Goal: Contribute content

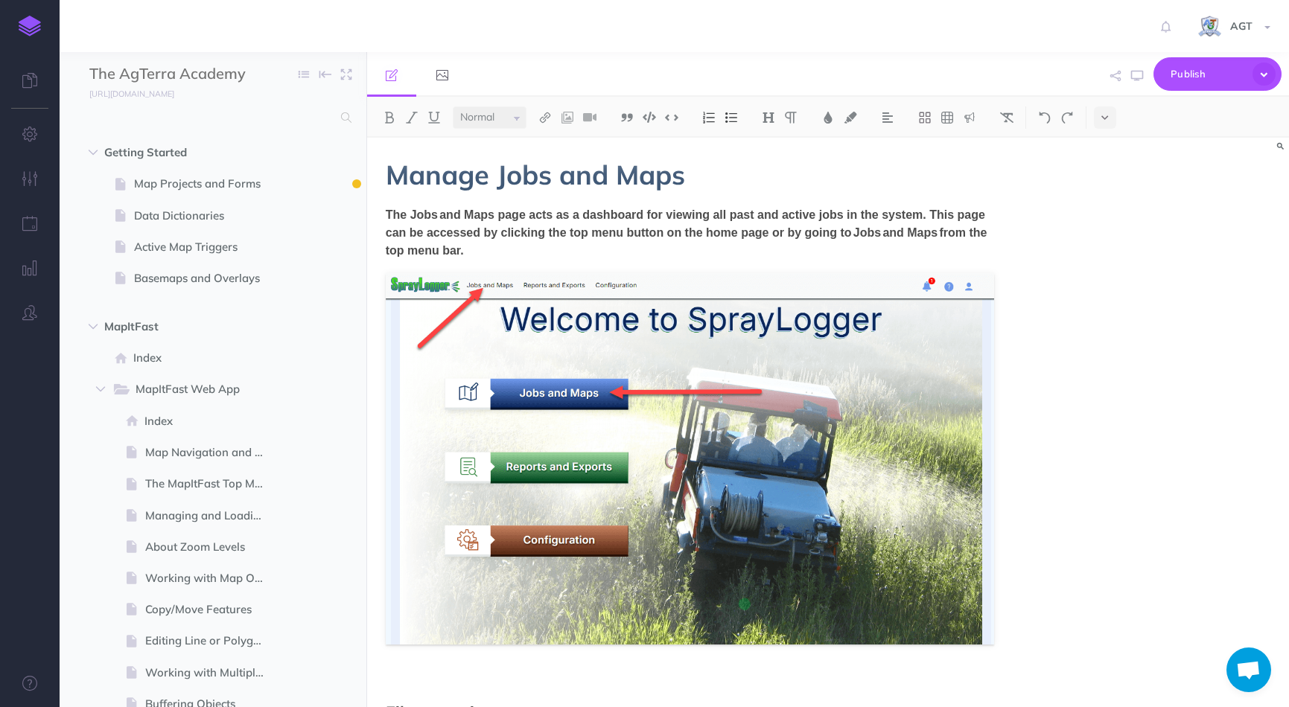
select select "null"
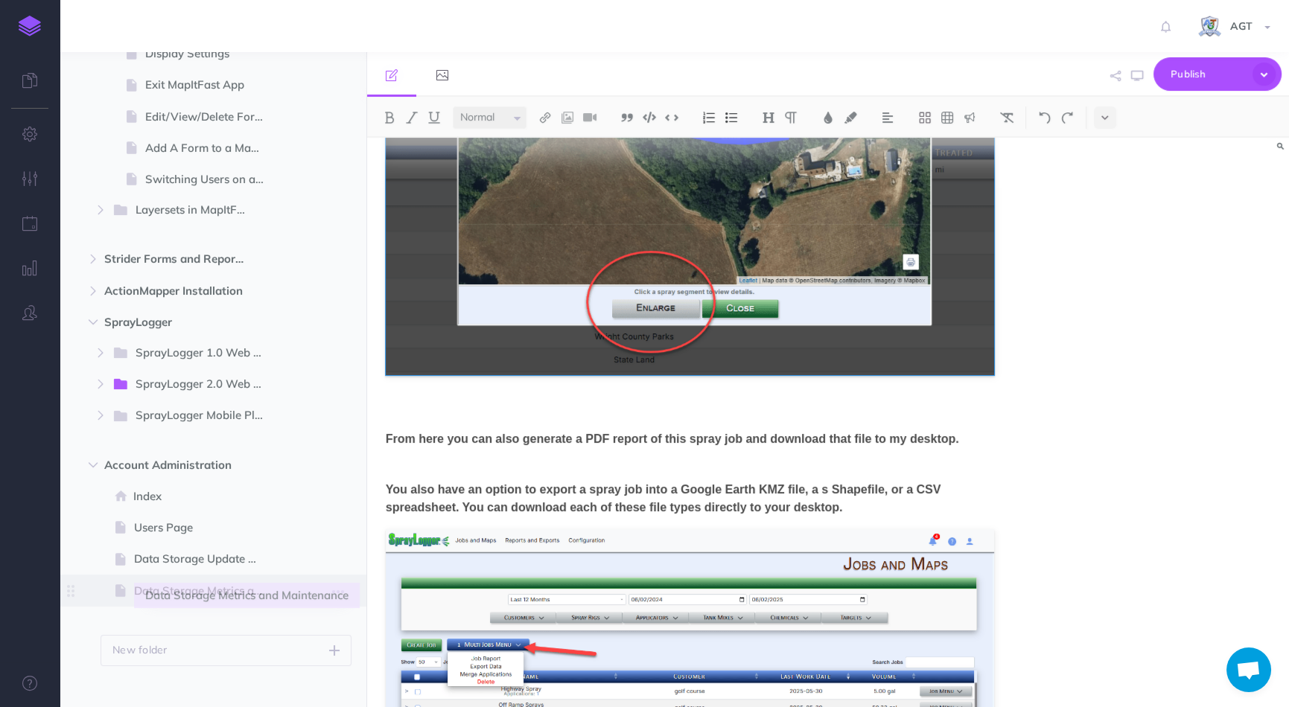
scroll to position [1421, 0]
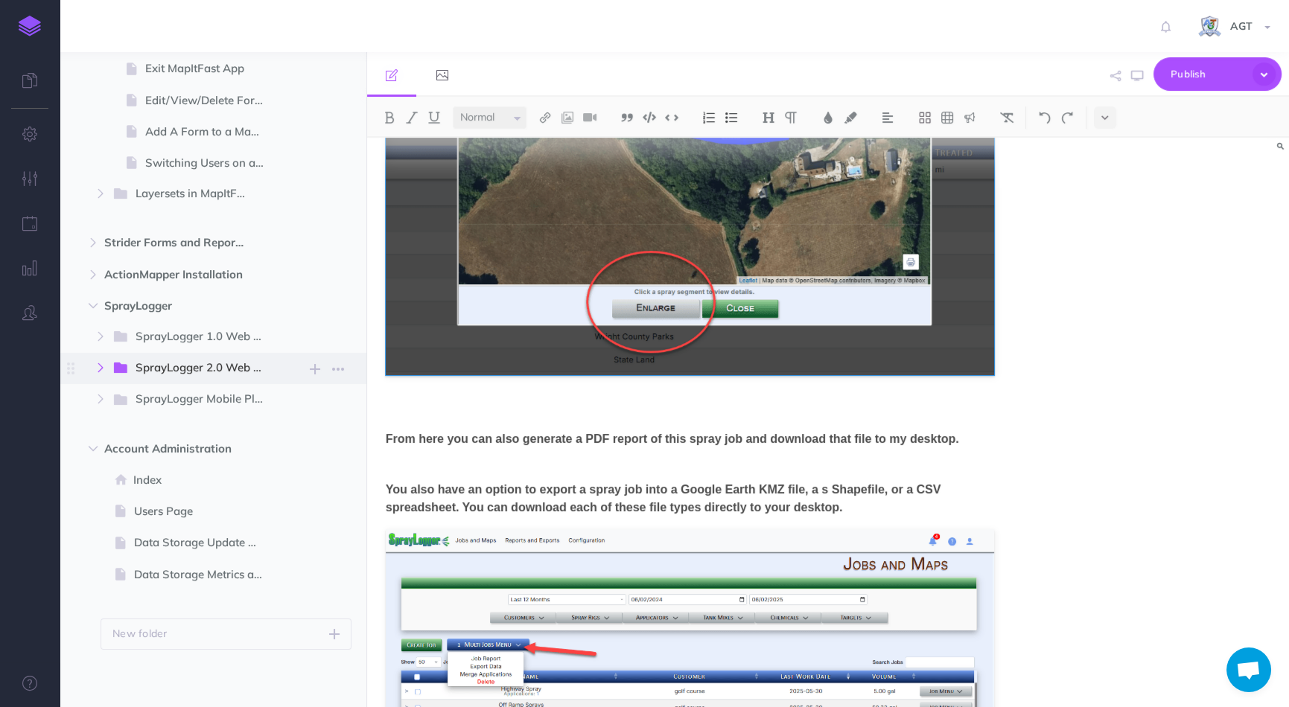
click at [98, 363] on icon "button" at bounding box center [100, 367] width 9 height 9
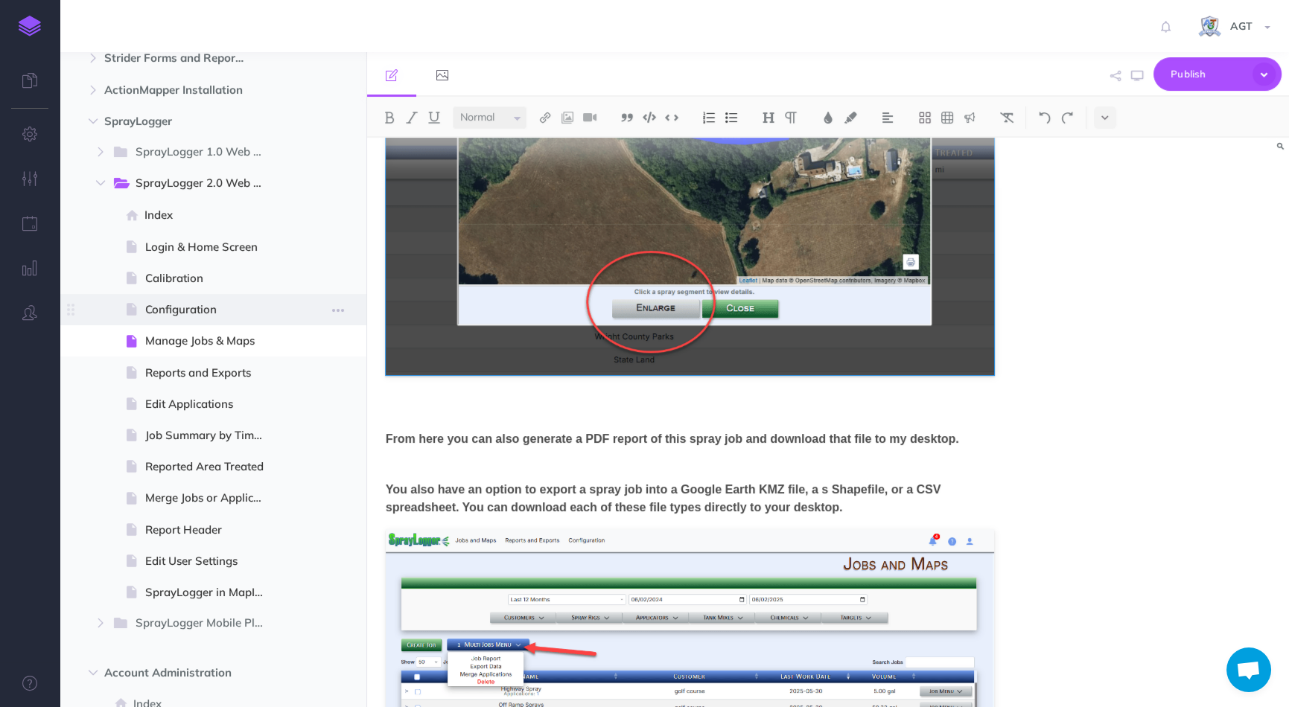
scroll to position [1624, 0]
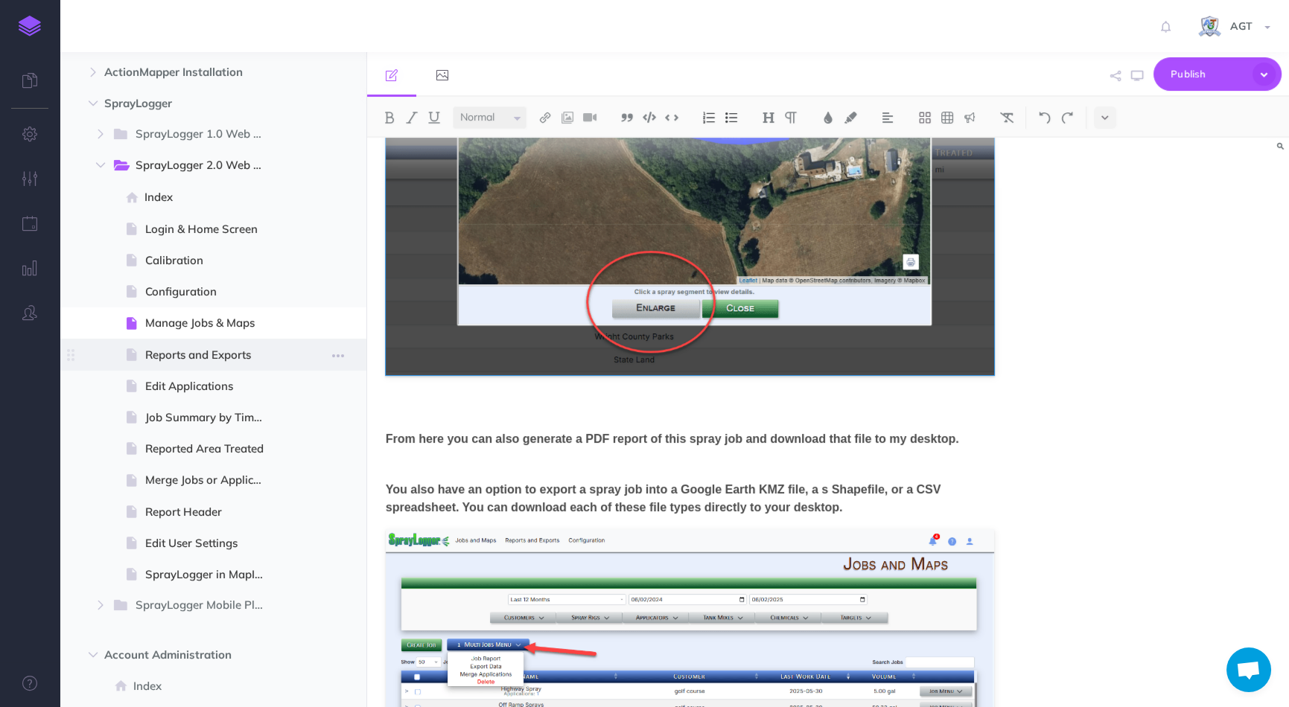
click at [165, 360] on span "Reports and Exports" at bounding box center [211, 355] width 132 height 18
select select "null"
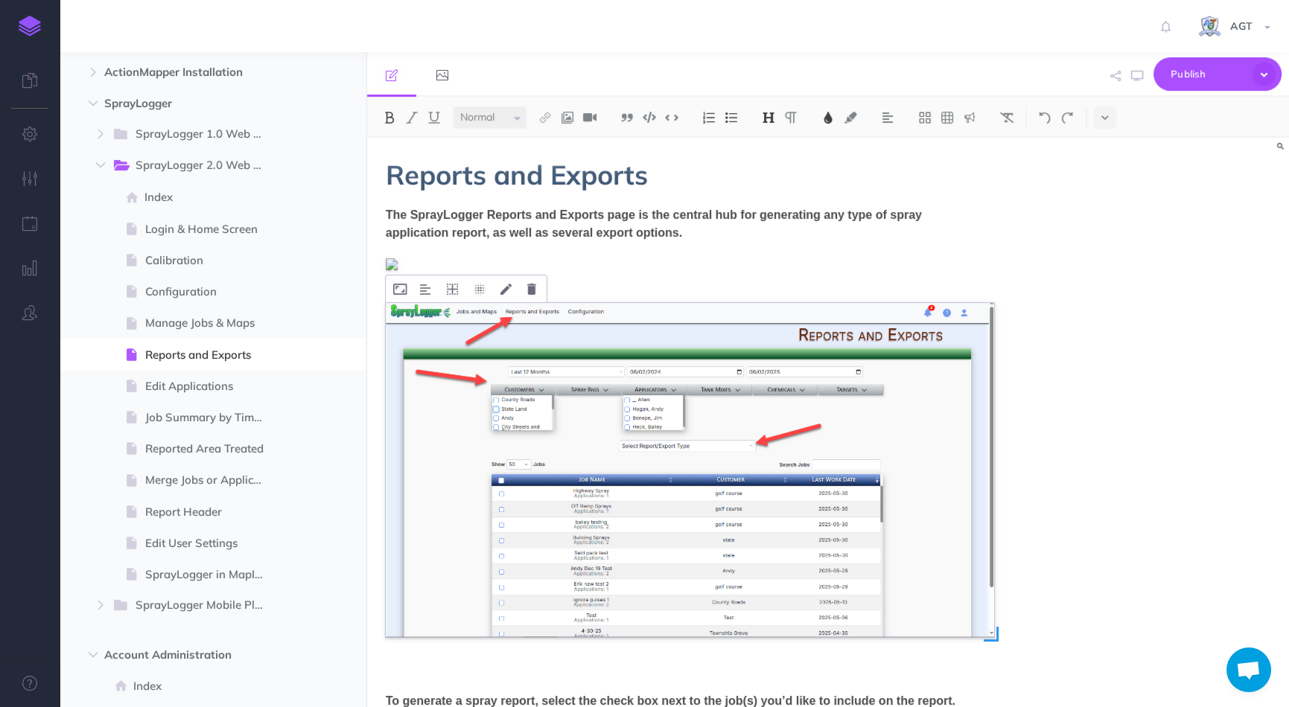
scroll to position [305, 0]
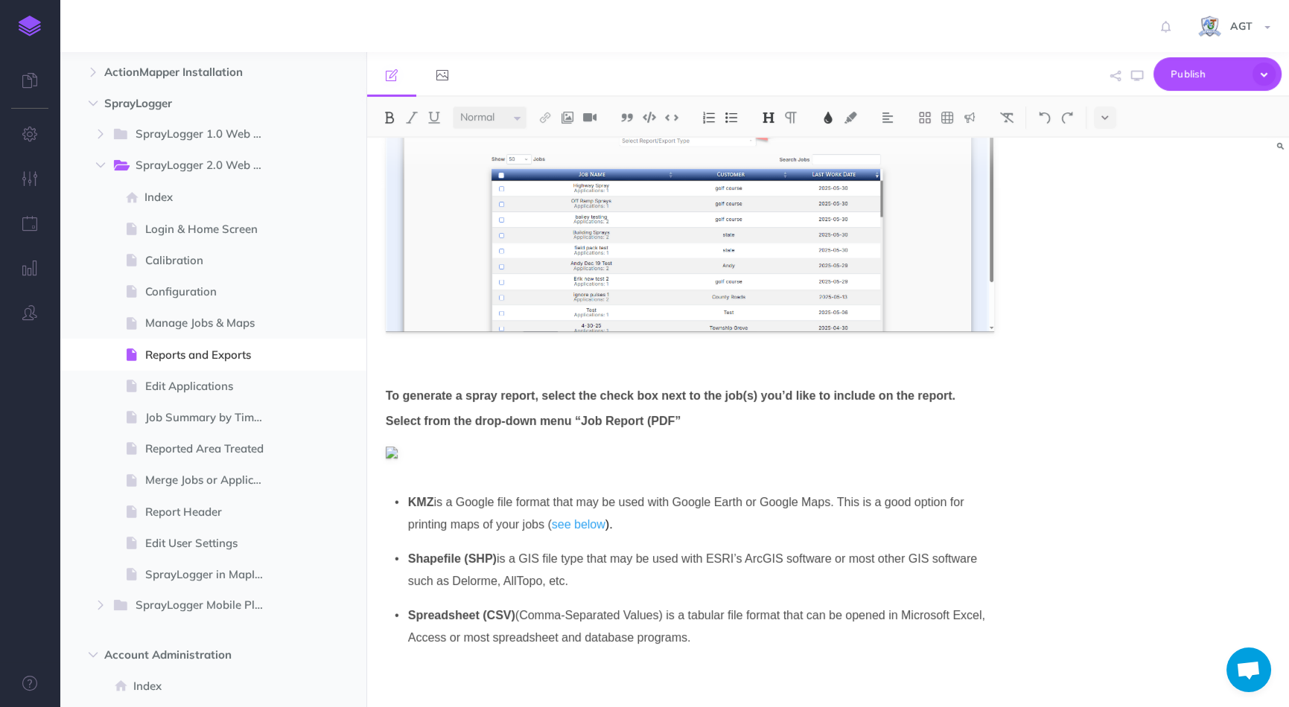
click at [779, 639] on p "Spreadsheet (CSV)  (Comma-Separated Values) is a tabular file format that can b…" at bounding box center [701, 626] width 586 height 45
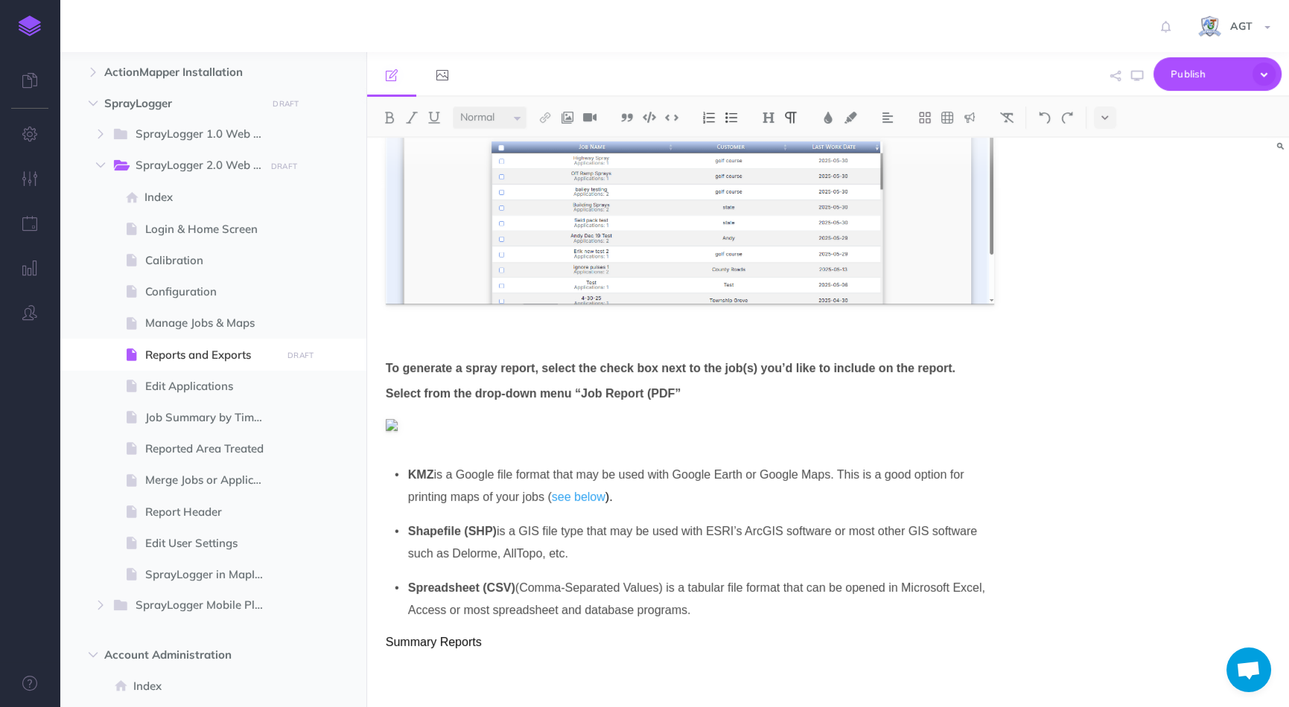
scroll to position [357, 0]
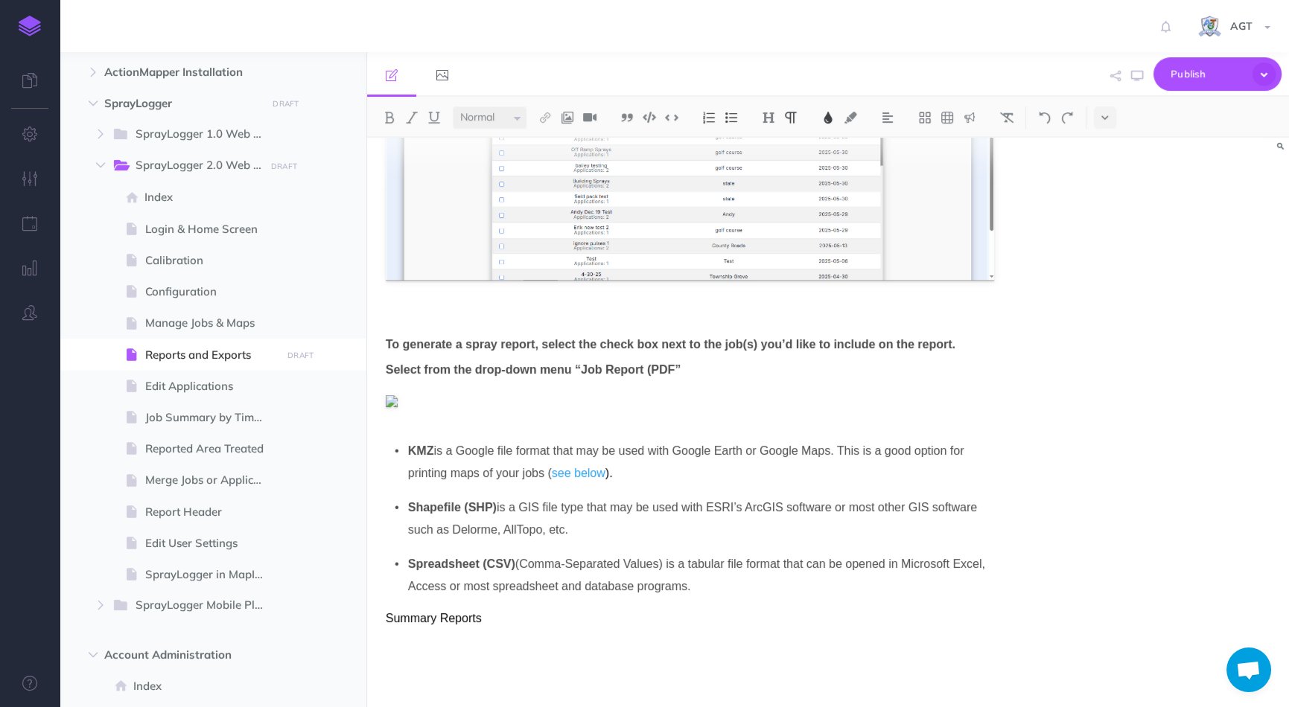
click at [890, 560] on span "(Comma-Separated Values) is a tabular file format that can be opened in Microso…" at bounding box center [696, 575] width 577 height 35
click at [199, 427] on span at bounding box center [213, 417] width 307 height 31
select select "null"
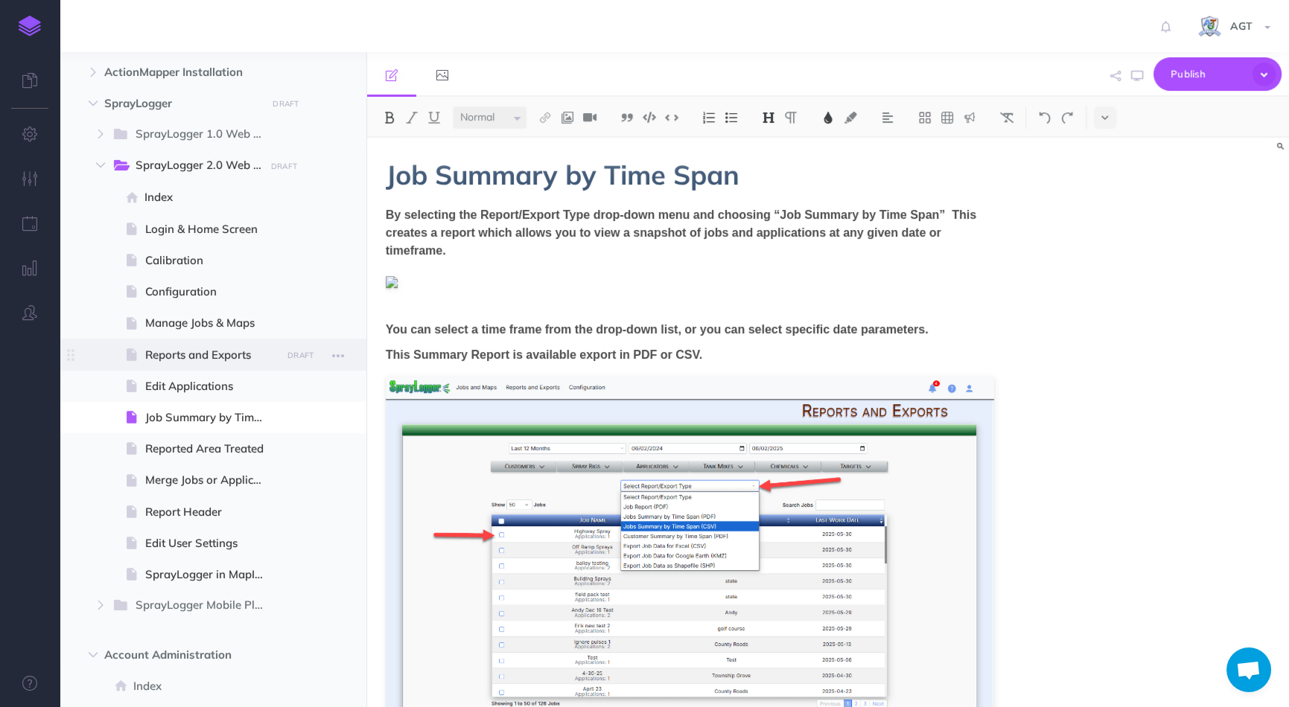
click at [197, 354] on span "Reports and Exports" at bounding box center [211, 355] width 132 height 18
select select "null"
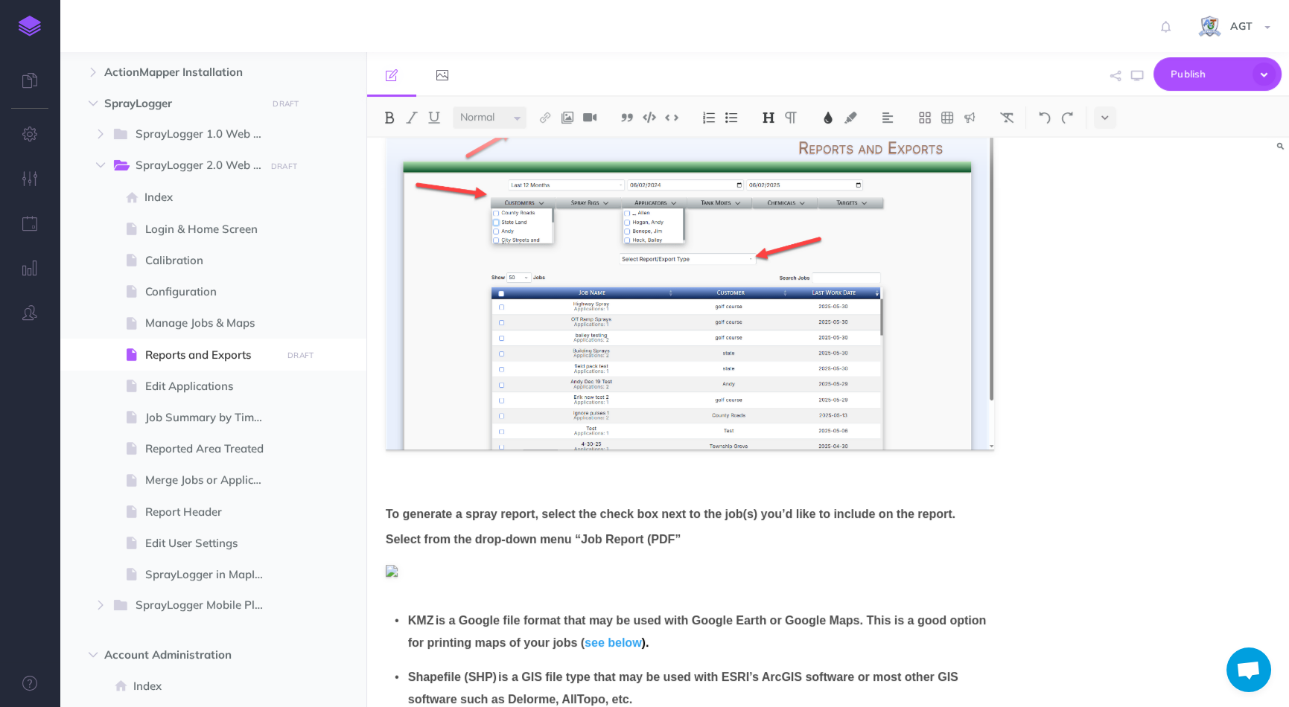
scroll to position [357, 0]
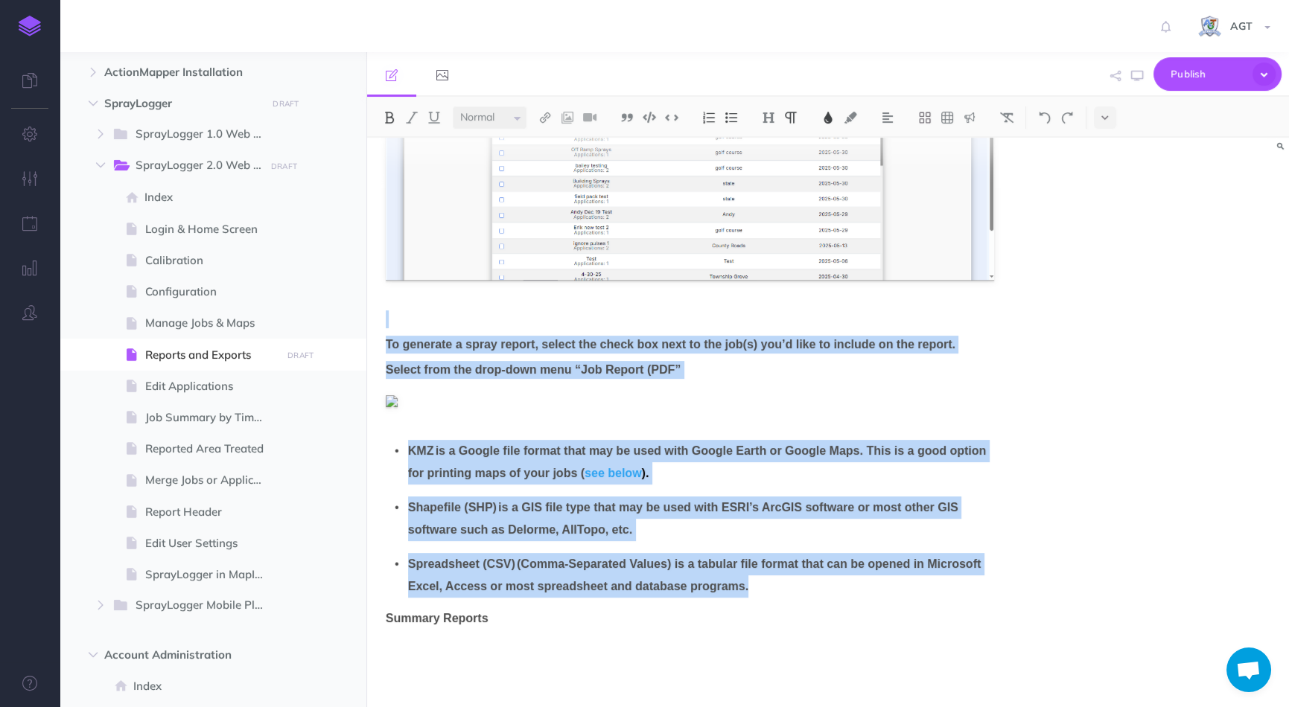
drag, startPoint x: 510, startPoint y: 615, endPoint x: 387, endPoint y: 612, distance: 122.9
click at [387, 612] on p "Summary Reports" at bounding box center [690, 619] width 608 height 18
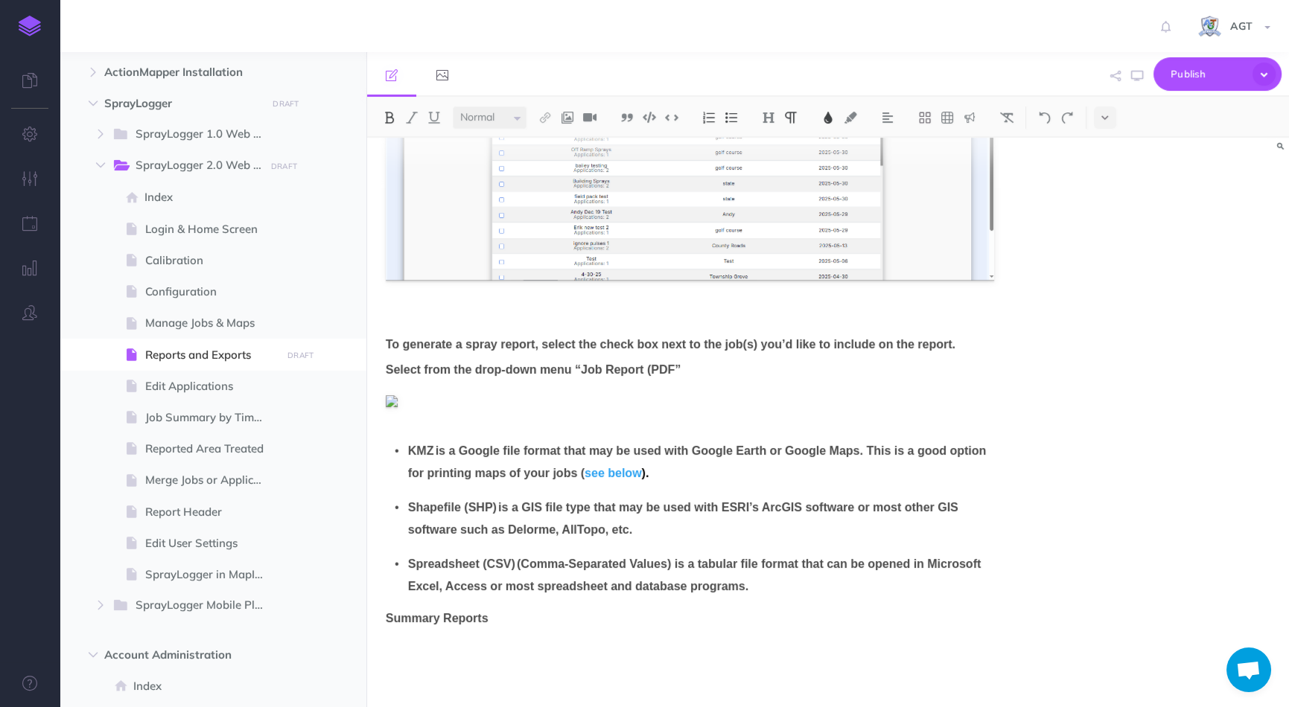
click at [583, 618] on p "Summary Reports" at bounding box center [690, 619] width 608 height 18
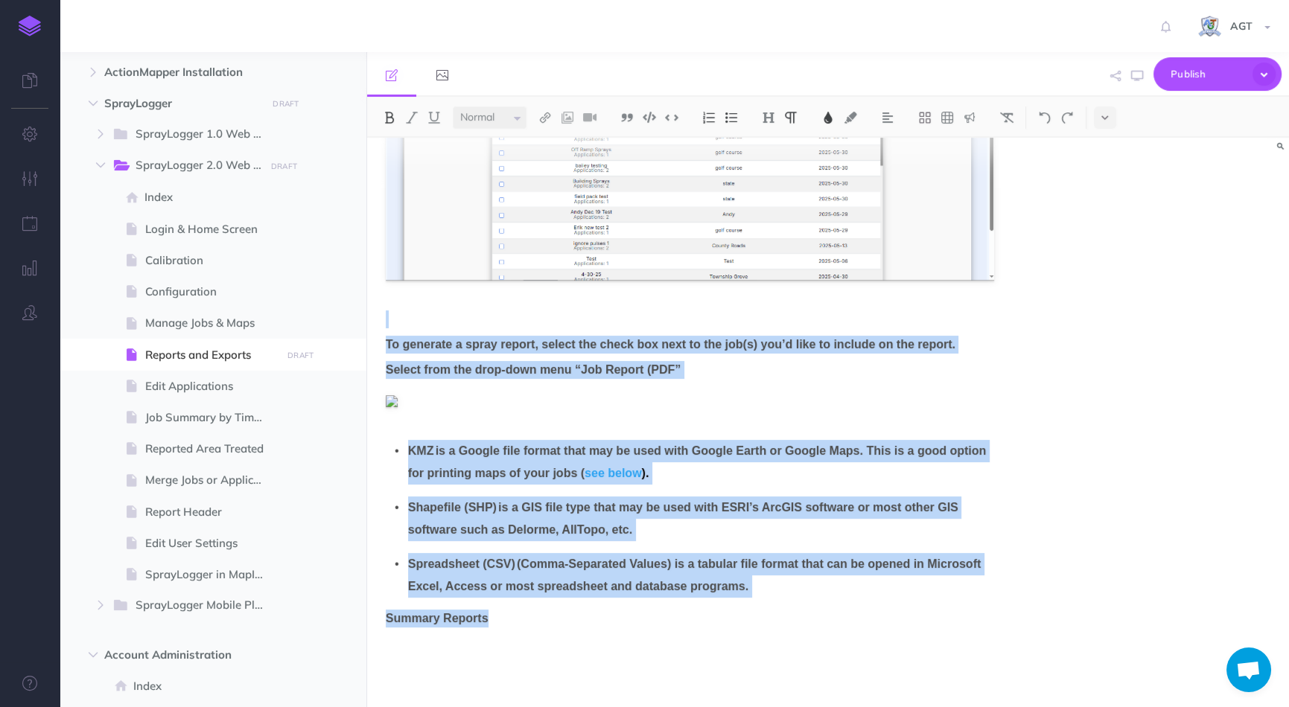
drag, startPoint x: 383, startPoint y: 619, endPoint x: 500, endPoint y: 606, distance: 117.6
click at [500, 606] on div "Reports and Exports The SprayLogger Reports and Exports page is the central hub…" at bounding box center [689, 244] width 645 height 927
click at [507, 621] on p "Summary Reports" at bounding box center [690, 619] width 608 height 18
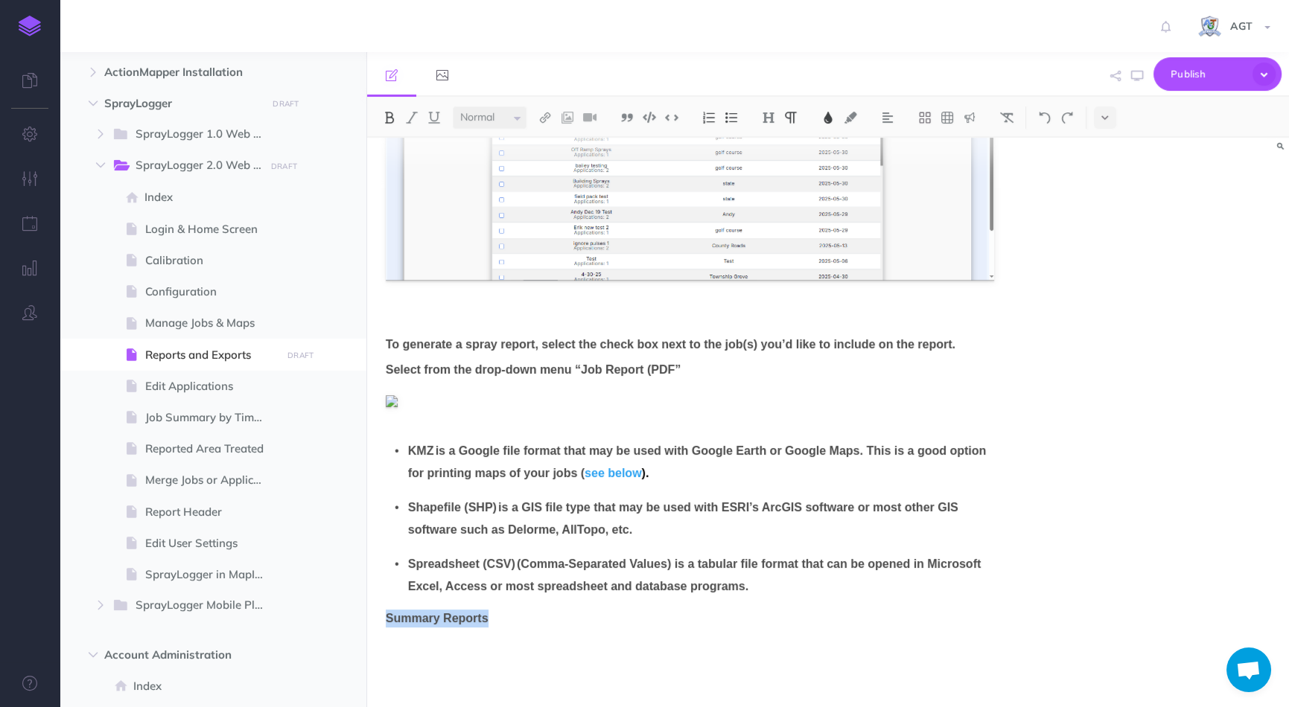
drag, startPoint x: 508, startPoint y: 618, endPoint x: 387, endPoint y: 616, distance: 120.6
click at [387, 616] on p "Summary Reports" at bounding box center [690, 619] width 608 height 18
click at [548, 115] on img at bounding box center [544, 118] width 13 height 12
click at [543, 168] on icon at bounding box center [545, 166] width 12 height 10
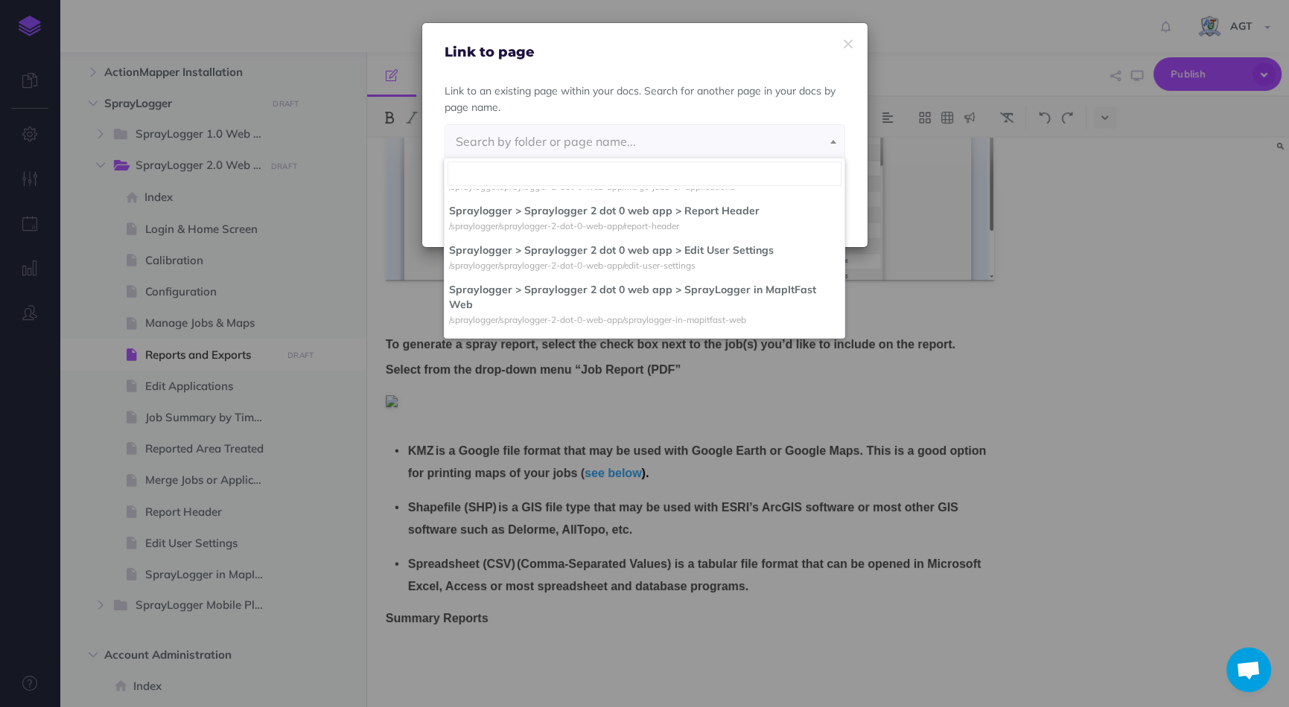
scroll to position [4420, 0]
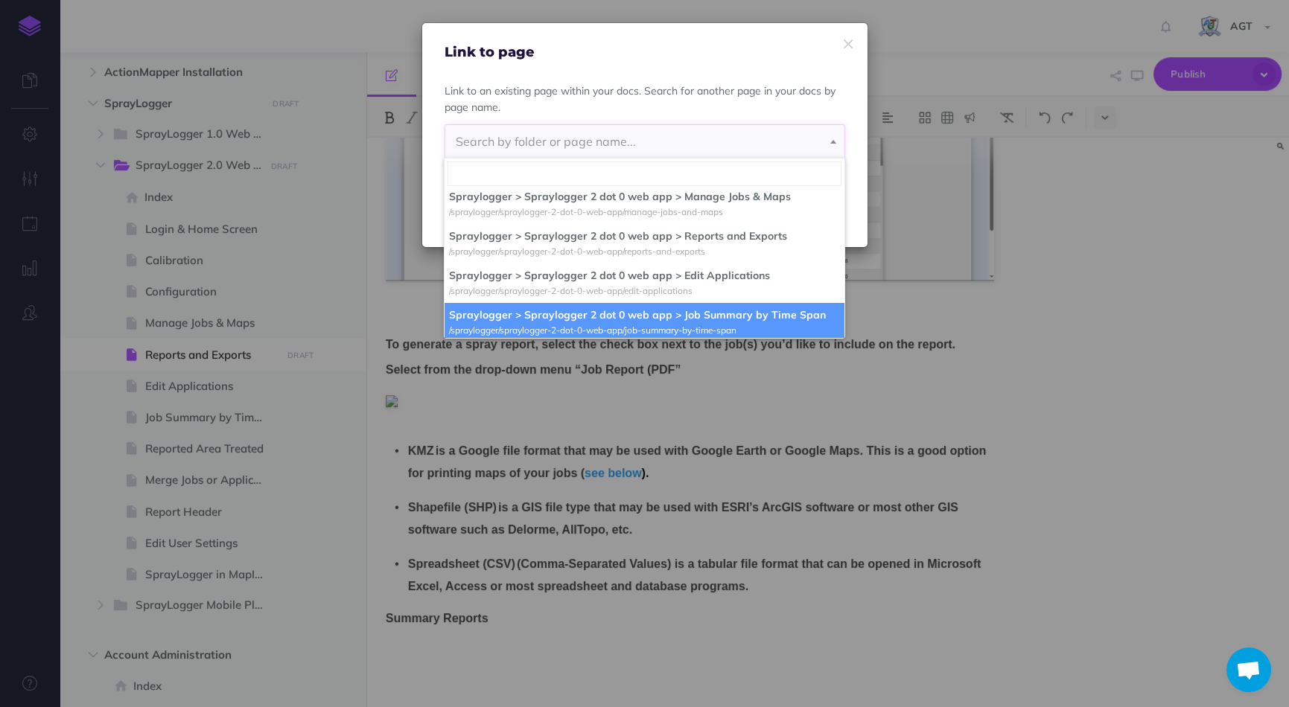
select select "S91-8ZPS-R54-POK"
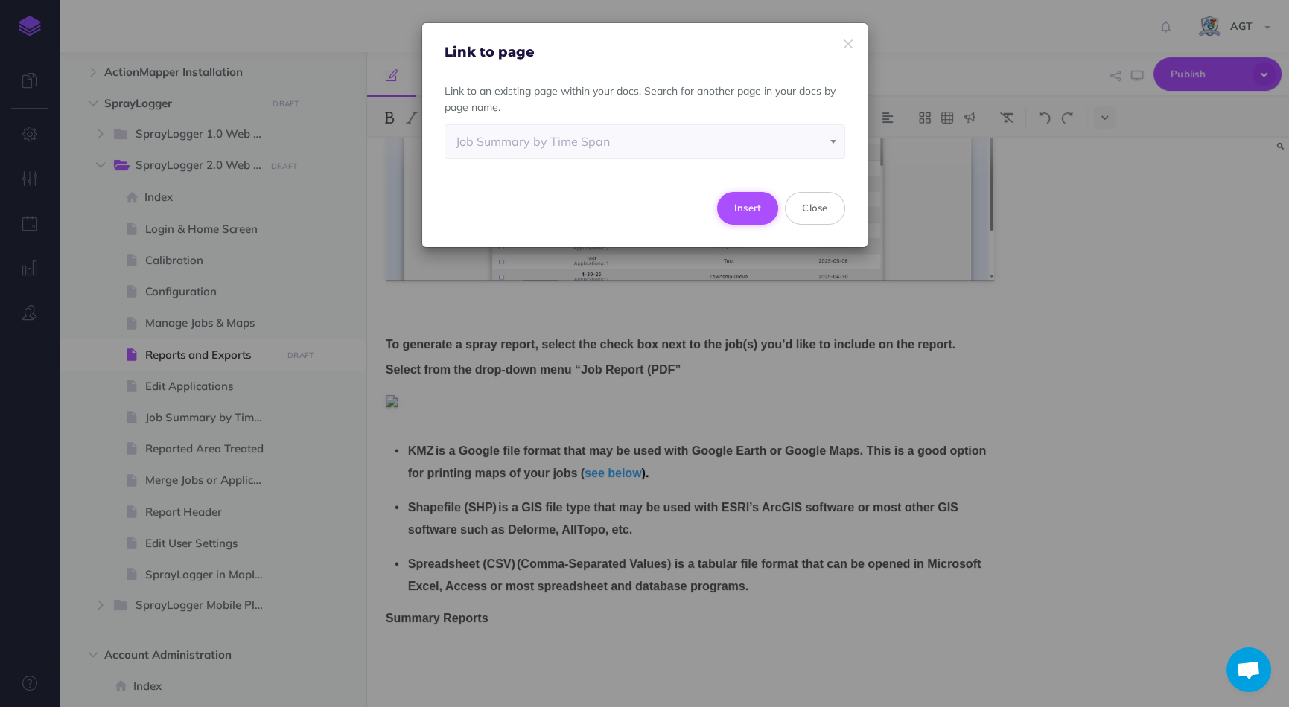
click at [753, 207] on button "Insert" at bounding box center [748, 208] width 62 height 33
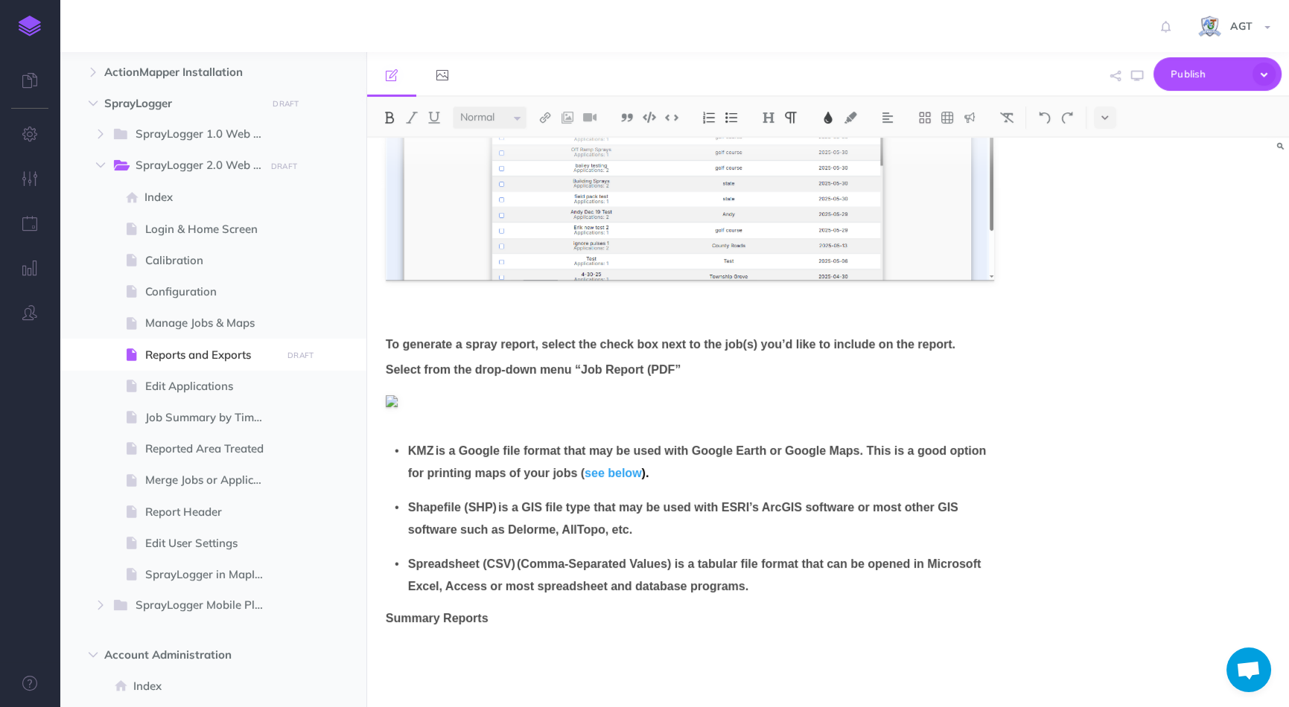
click at [726, 639] on p at bounding box center [690, 644] width 608 height 18
click at [1191, 81] on span "Publish" at bounding box center [1207, 74] width 74 height 23
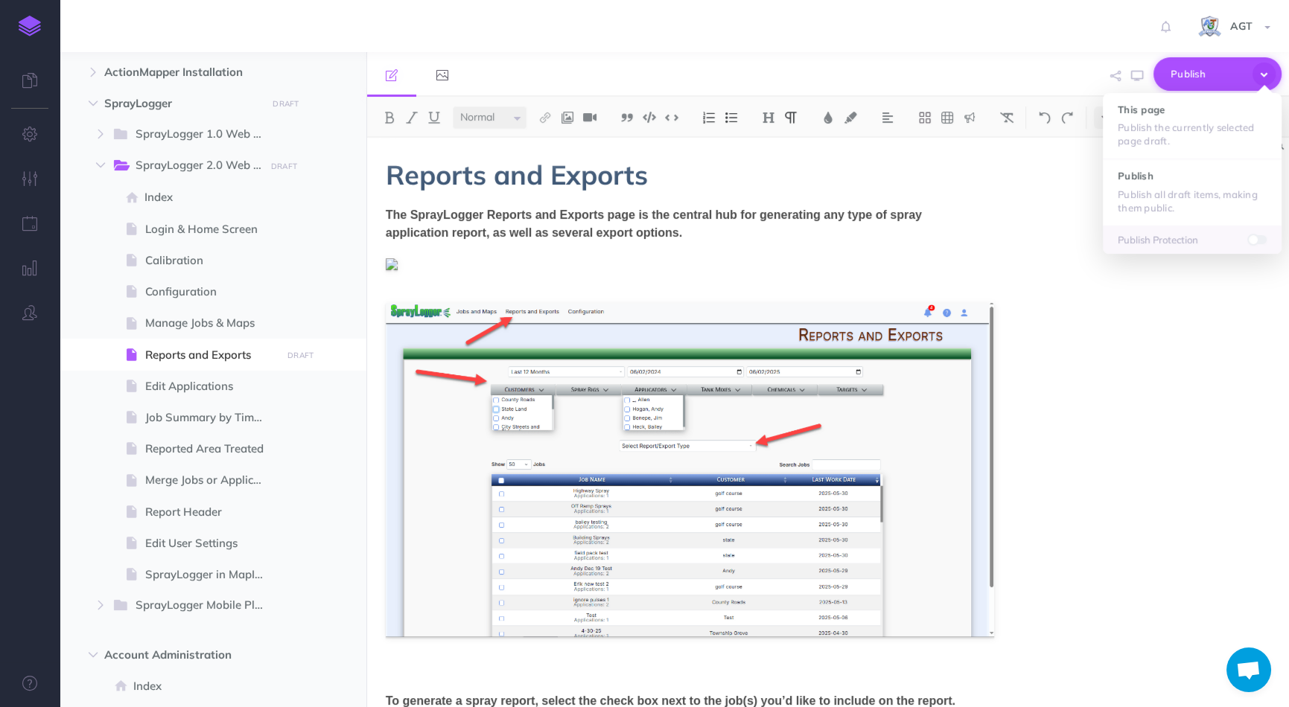
scroll to position [357, 0]
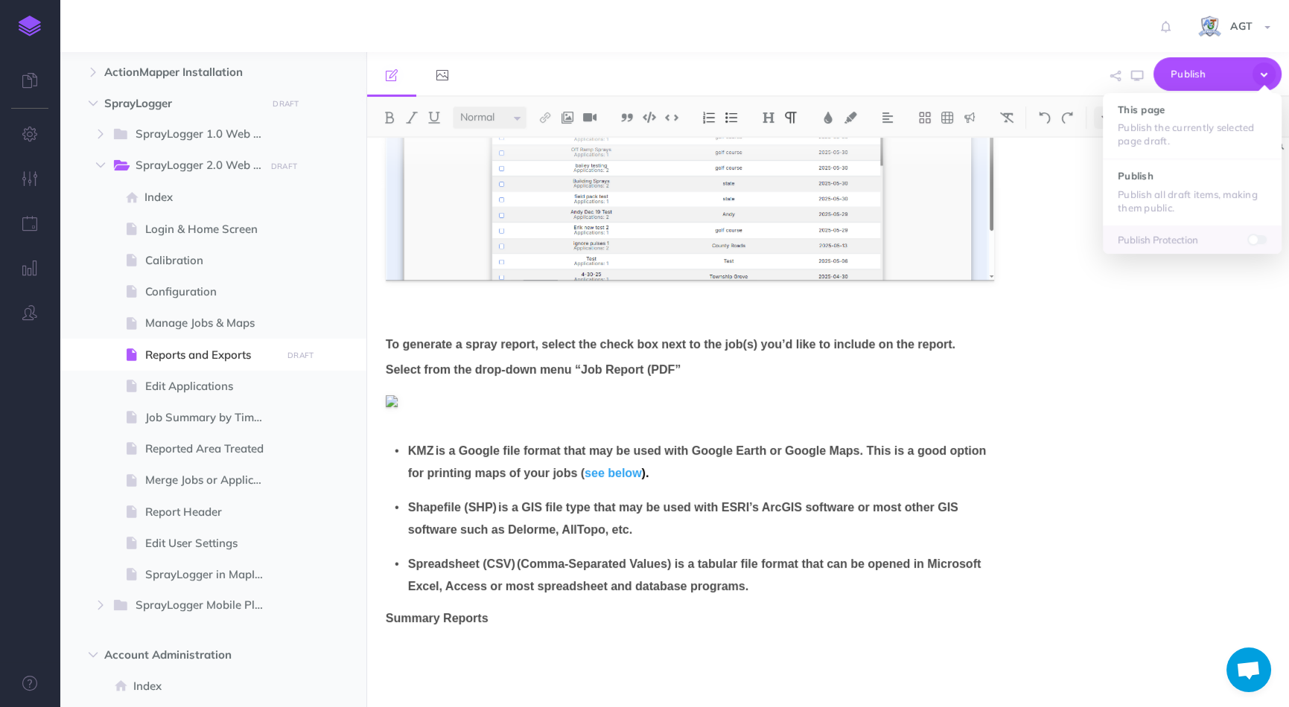
click at [753, 577] on span "Spreadsheet (CSV) (Comma-Separated Values) is a tabular file format that can be…" at bounding box center [694, 575] width 573 height 35
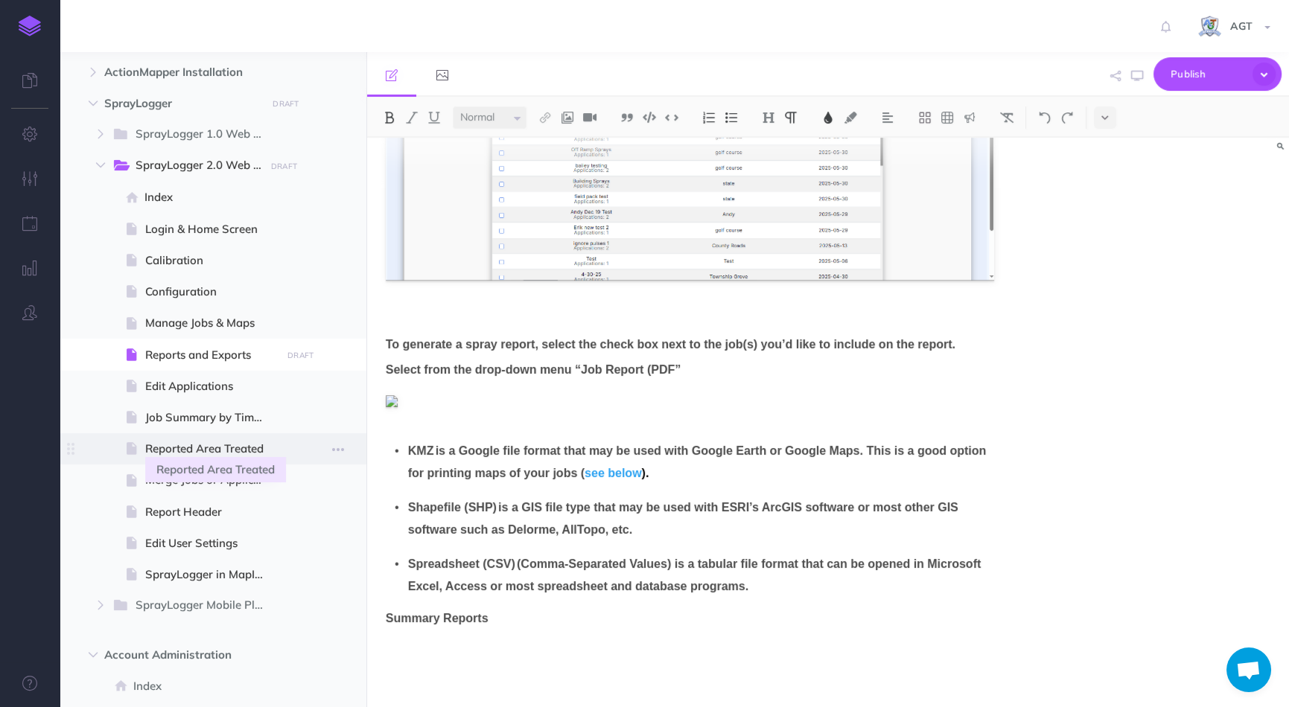
click at [167, 450] on span "Reported Area Treated" at bounding box center [211, 449] width 132 height 18
select select "null"
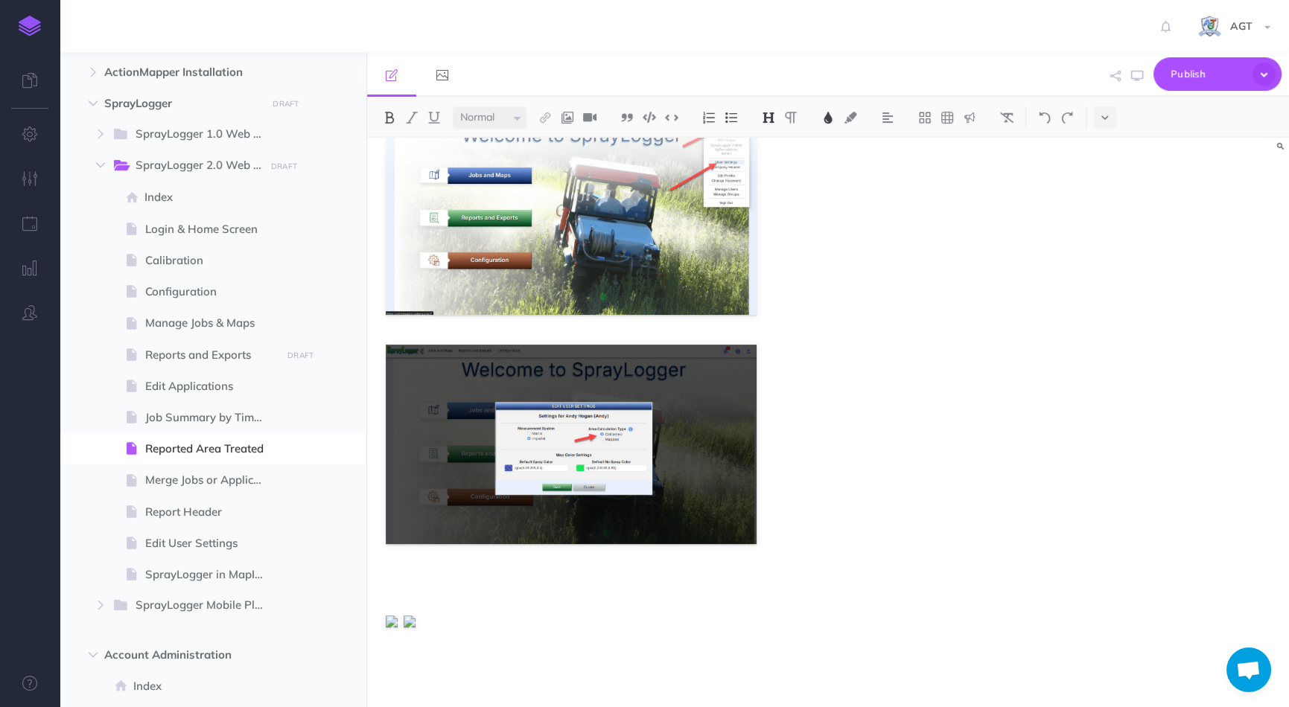
scroll to position [720, 0]
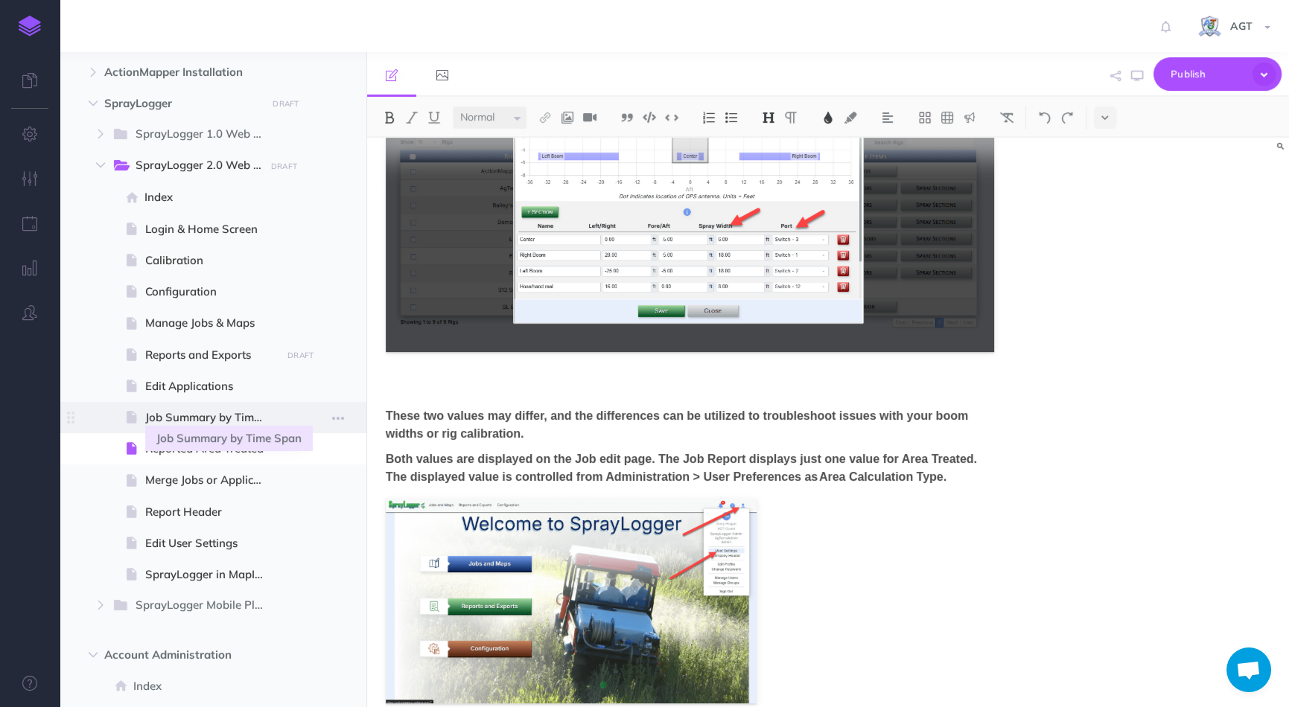
click at [191, 412] on span "Job Summary by Time Span" at bounding box center [211, 418] width 132 height 18
select select "null"
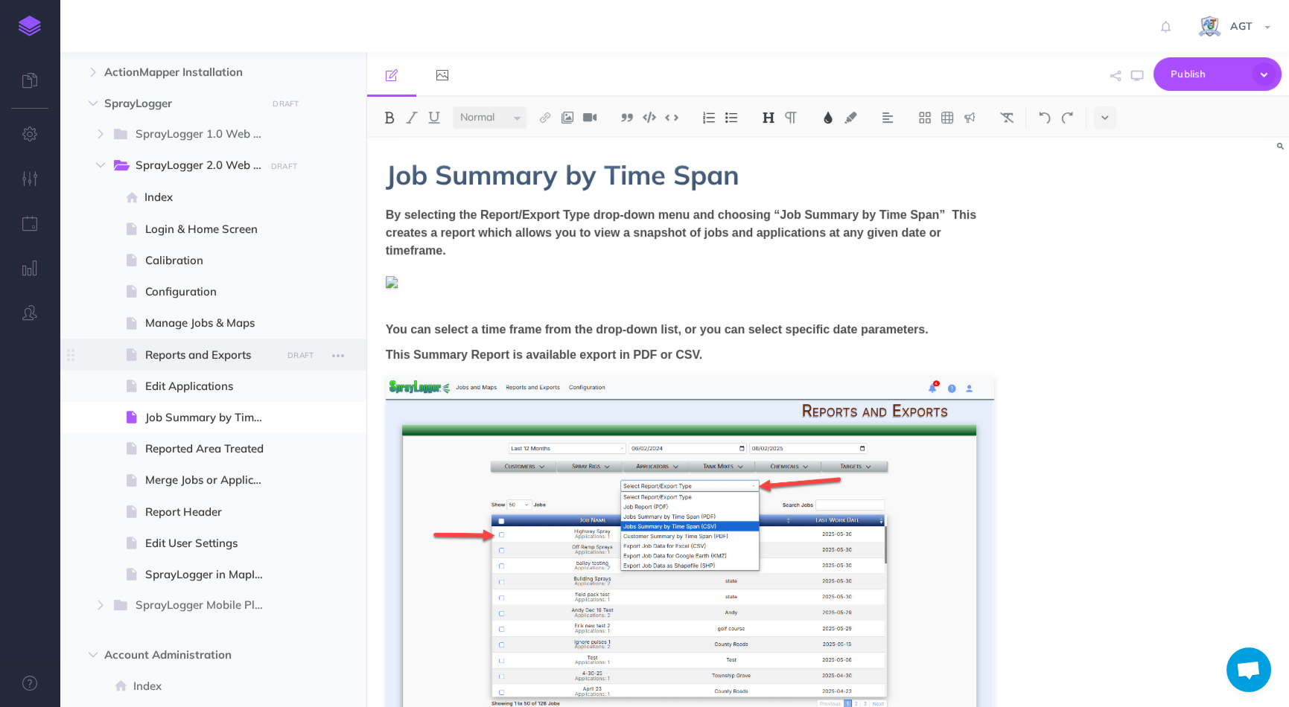
click at [178, 354] on span "Reports and Exports" at bounding box center [211, 355] width 132 height 18
select select "null"
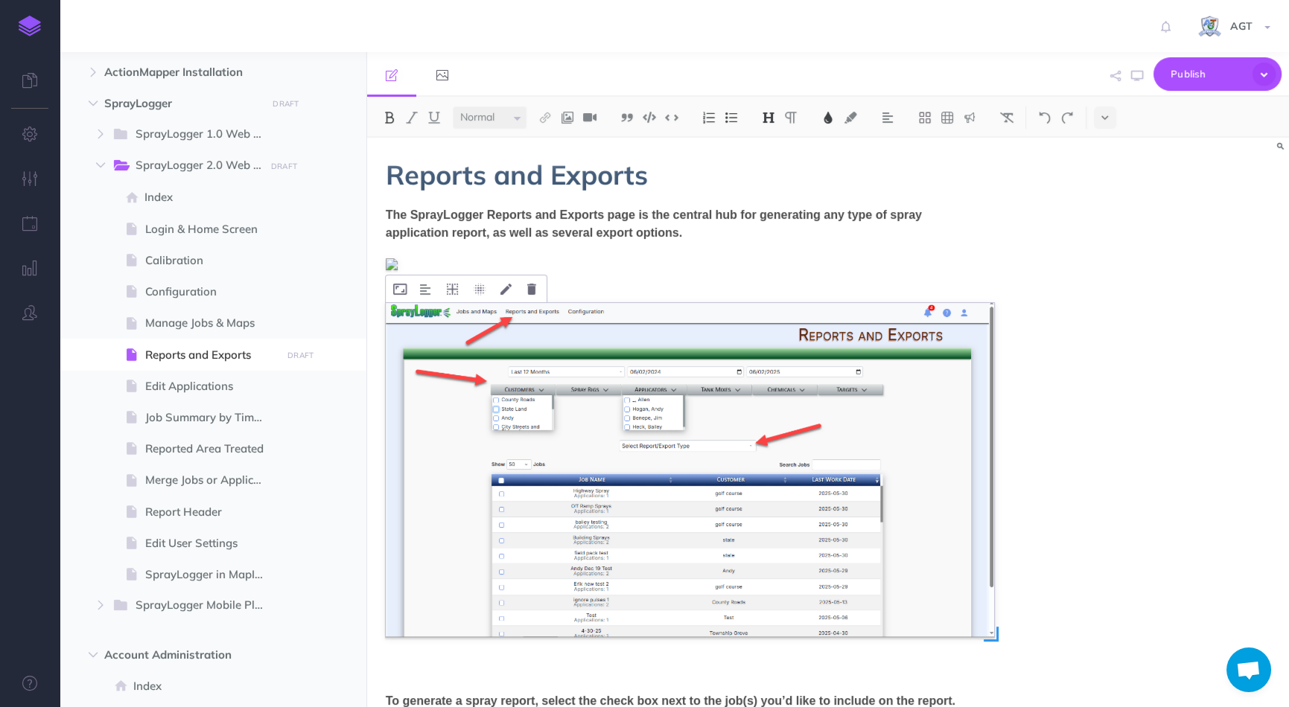
scroll to position [357, 0]
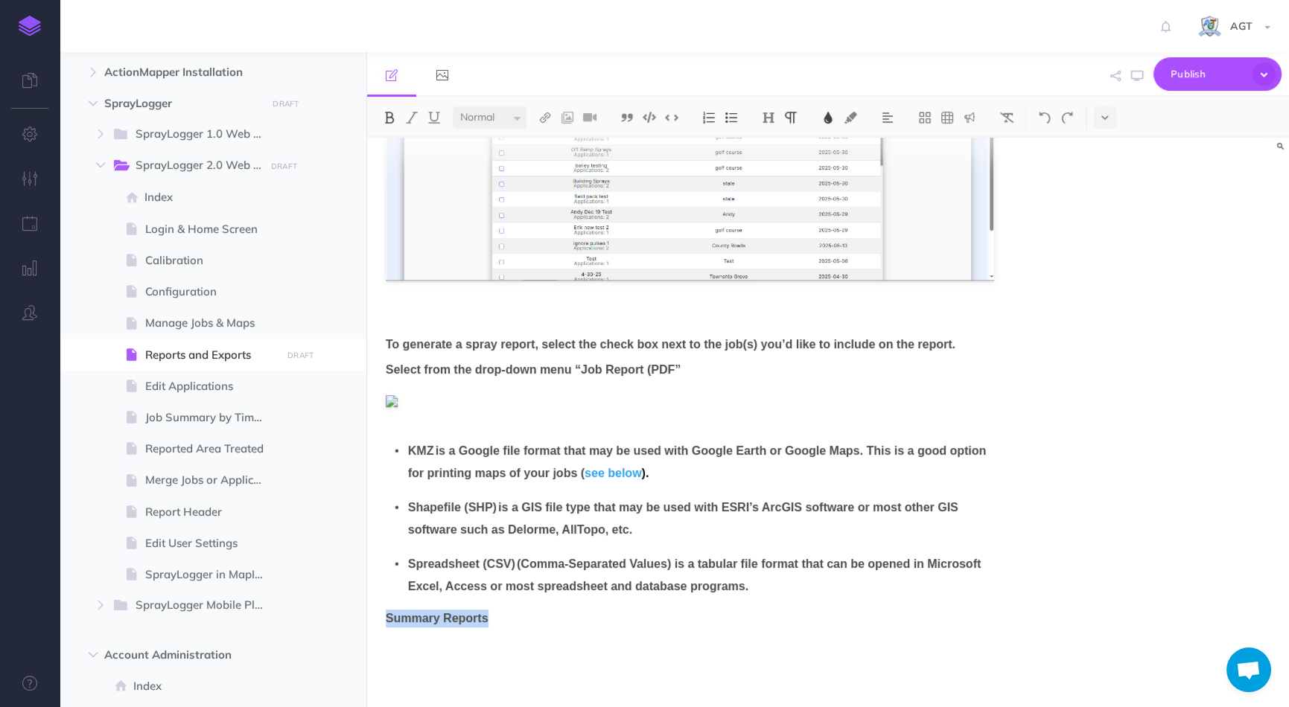
drag, startPoint x: 496, startPoint y: 620, endPoint x: 378, endPoint y: 617, distance: 117.7
click at [378, 617] on div "Reports and Exports The SprayLogger Reports and Exports page is the central hub…" at bounding box center [689, 244] width 645 height 927
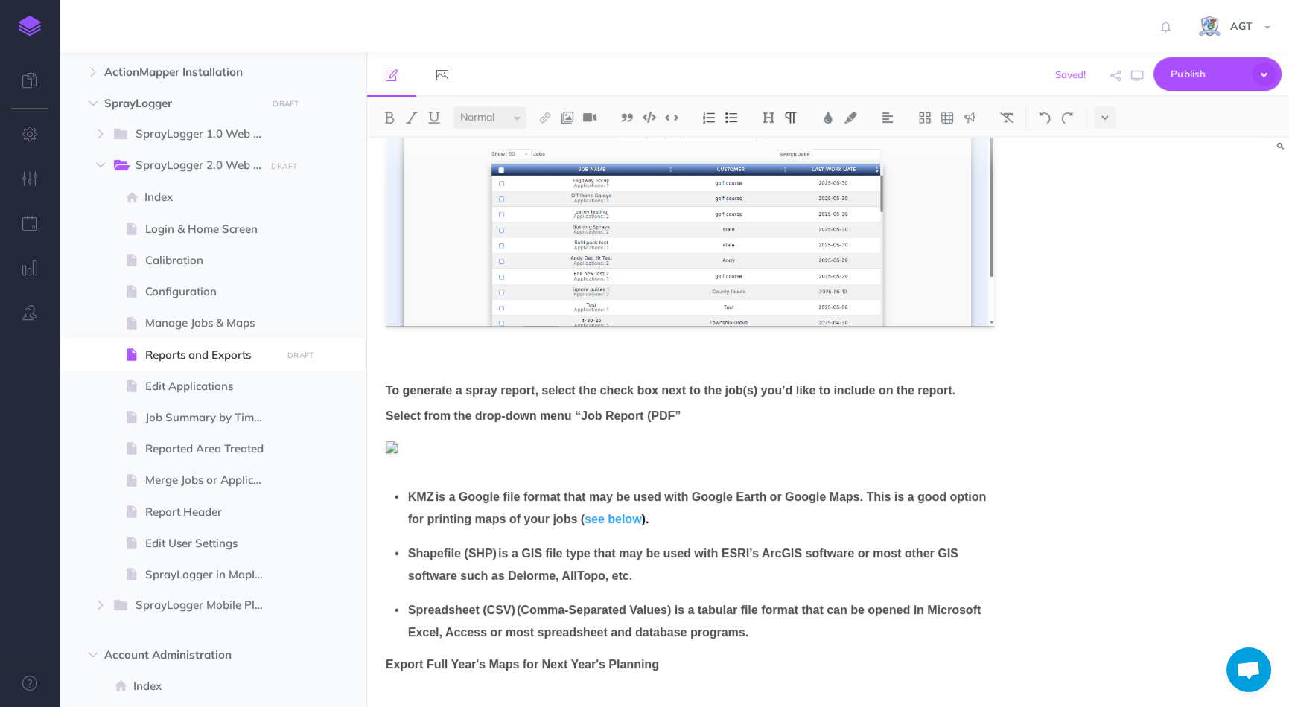
scroll to position [382, 0]
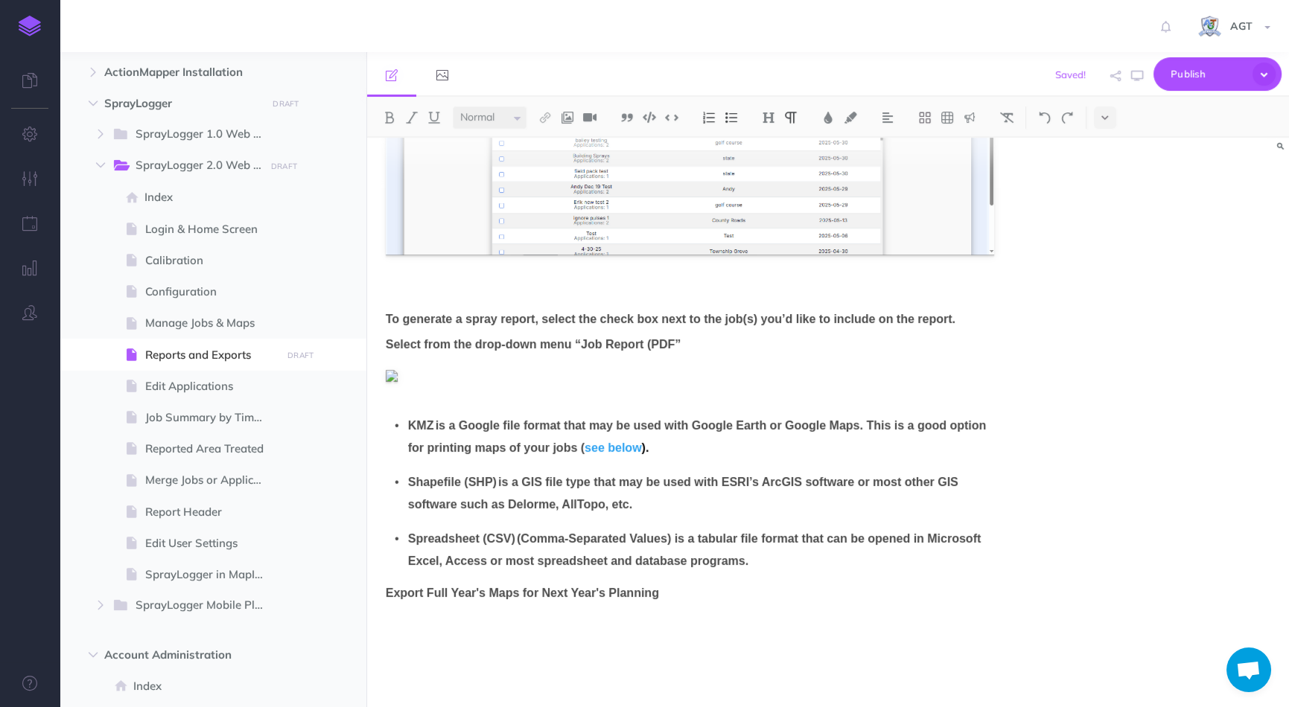
click at [442, 625] on p at bounding box center [690, 619] width 608 height 18
click at [590, 119] on img at bounding box center [589, 118] width 13 height 12
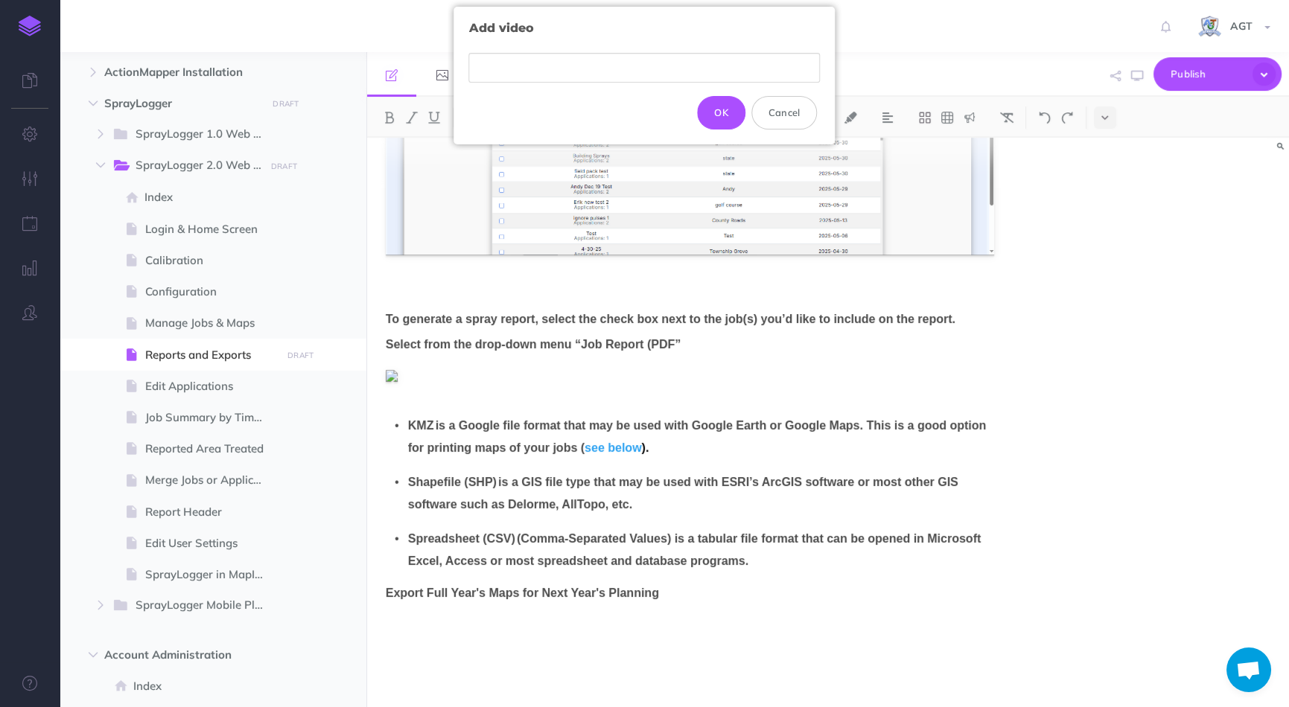
click at [565, 66] on input "text" at bounding box center [644, 68] width 351 height 31
type input "[URL][DOMAIN_NAME]"
click at [724, 115] on button "OK" at bounding box center [721, 112] width 48 height 33
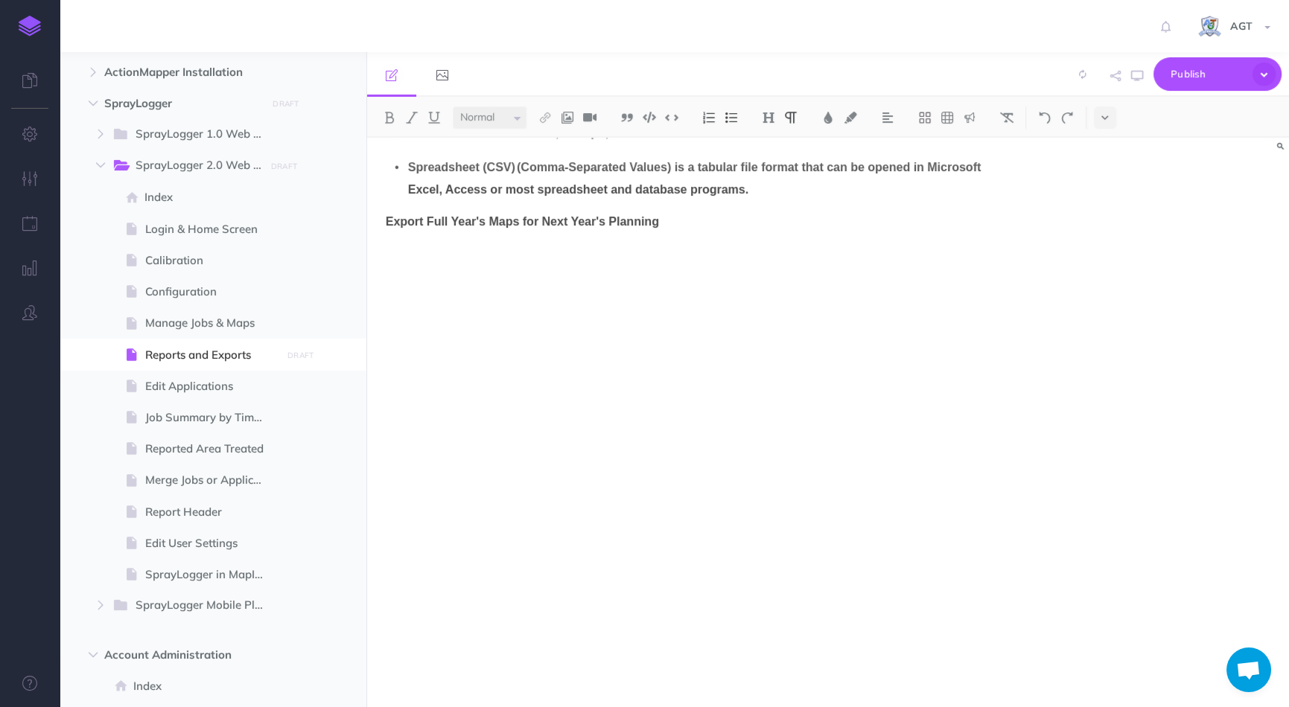
scroll to position [771, 0]
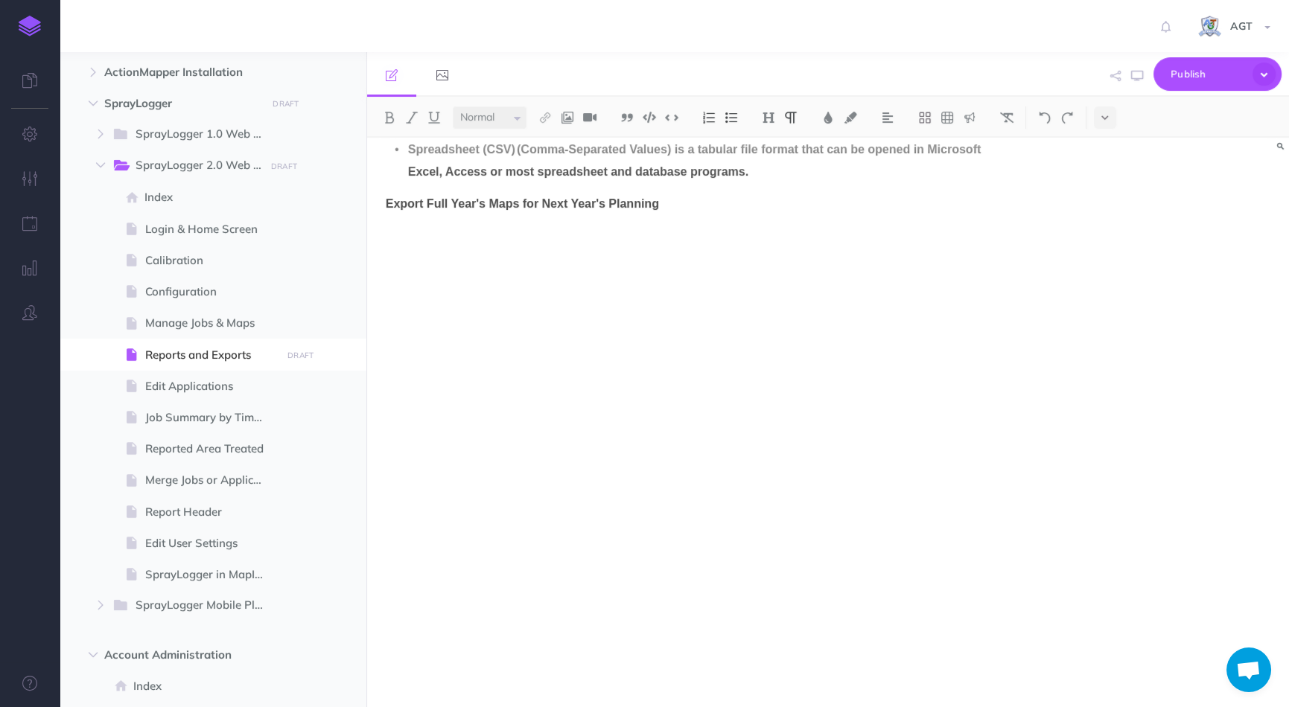
click at [1216, 485] on div "Reports and Exports The SprayLogger Reports and Exports page is the central hub…" at bounding box center [828, 423] width 922 height 570
click at [1202, 76] on span "Publish" at bounding box center [1207, 74] width 74 height 23
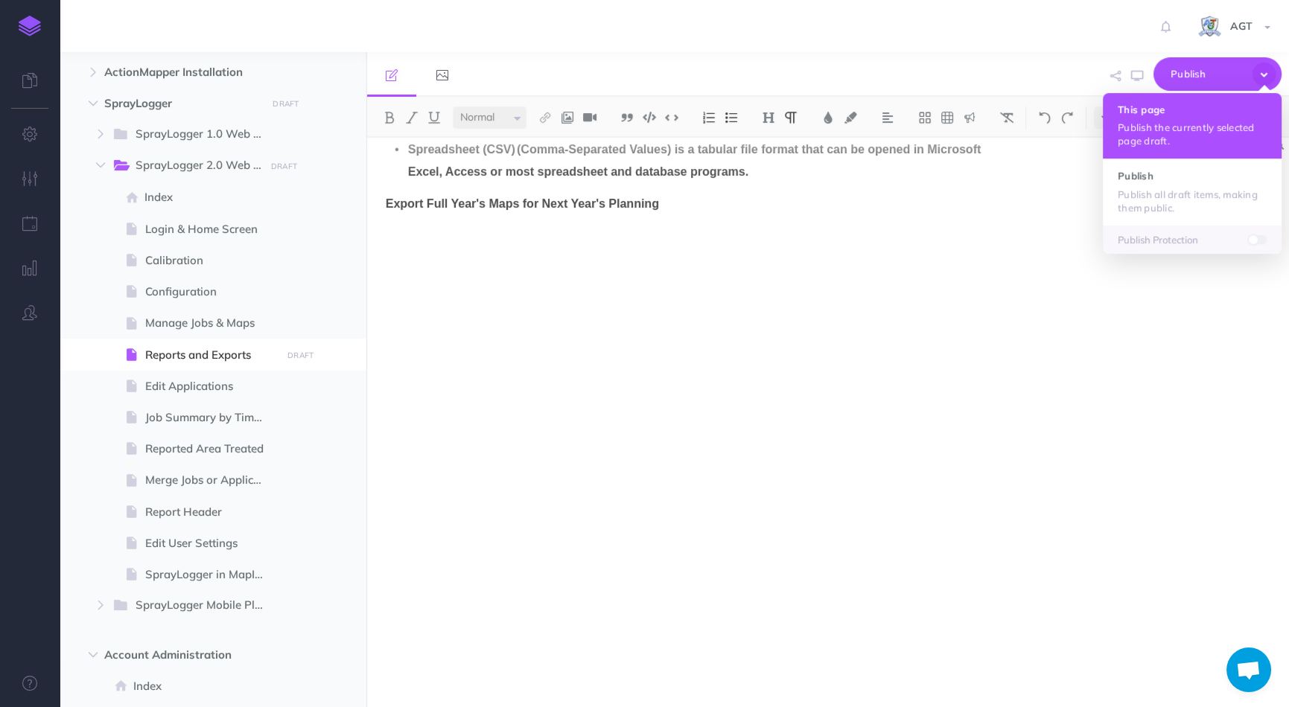
click at [1181, 128] on p "Publish the currently selected page draft." at bounding box center [1191, 134] width 149 height 27
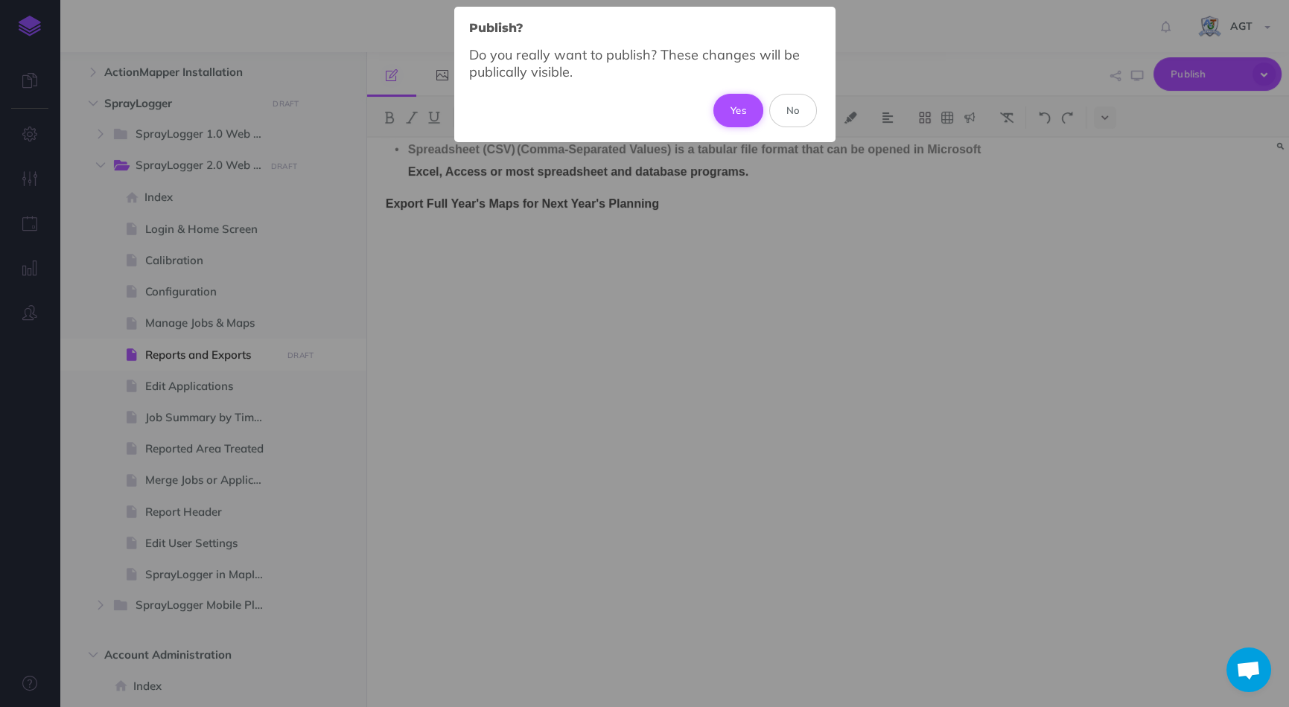
click at [747, 112] on button "Yes" at bounding box center [738, 110] width 50 height 33
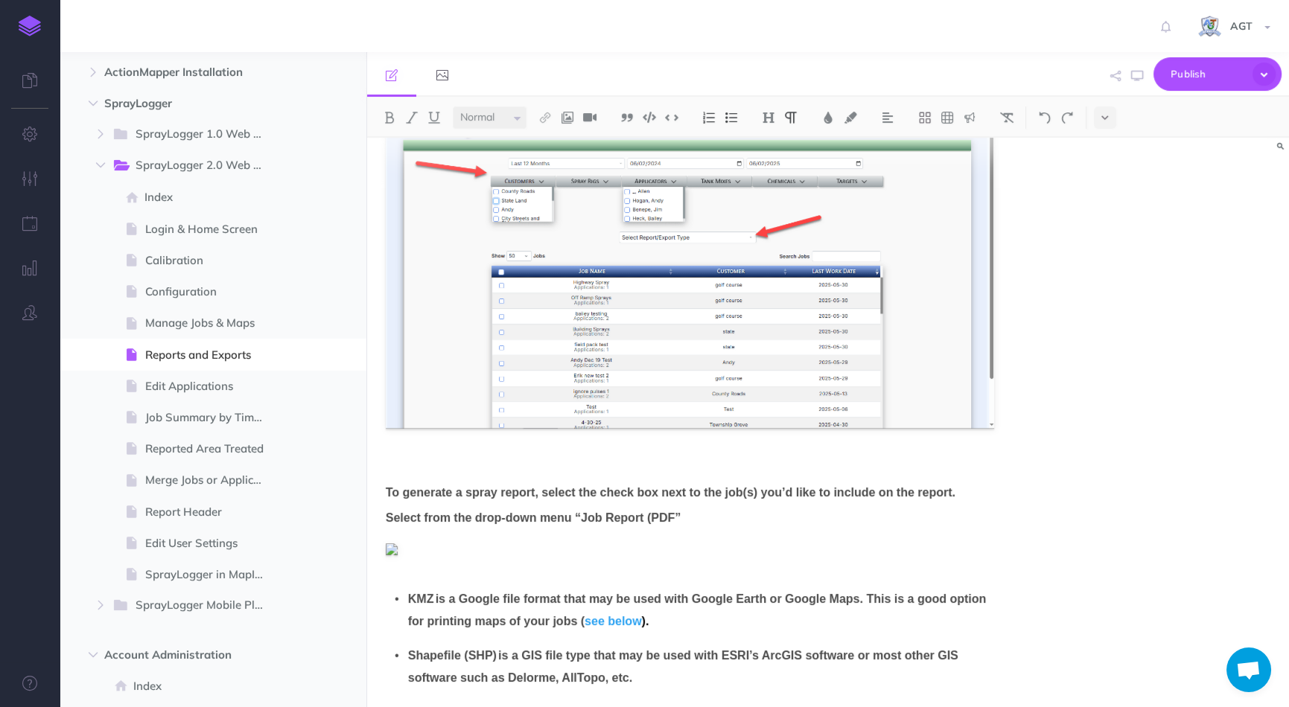
scroll to position [0, 0]
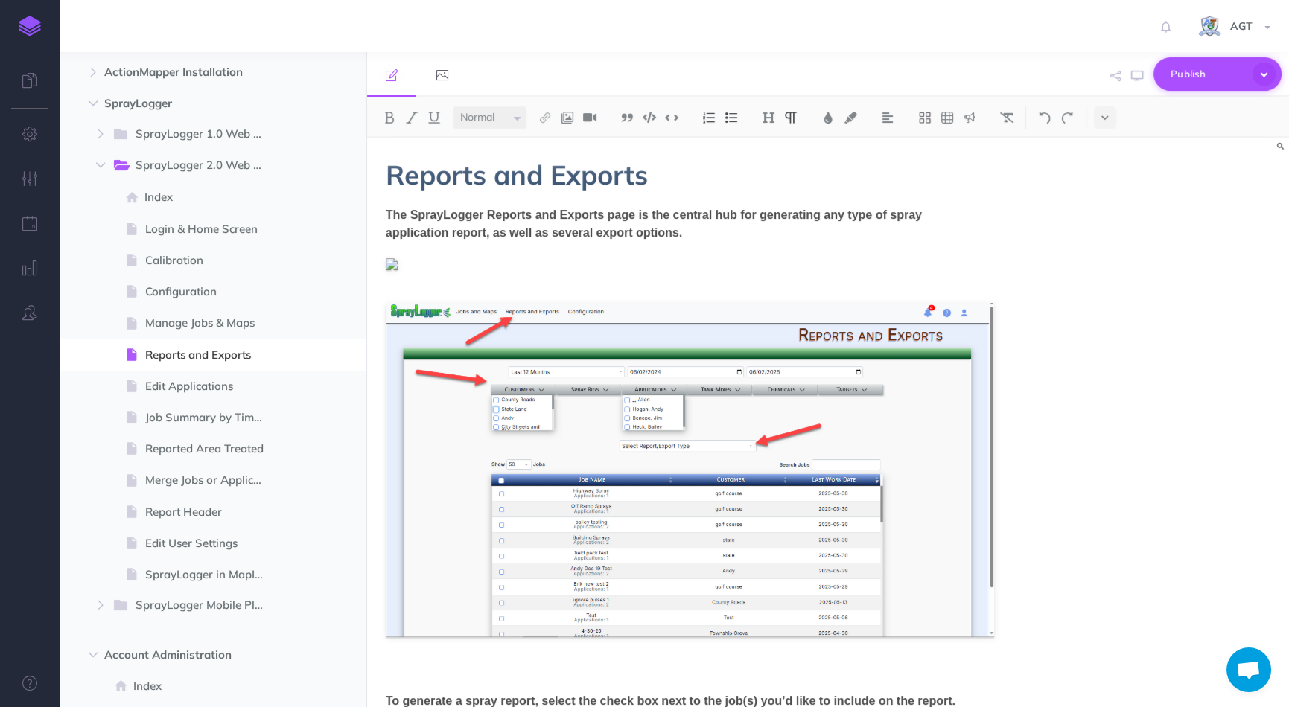
click at [1193, 77] on span "Publish" at bounding box center [1207, 74] width 74 height 23
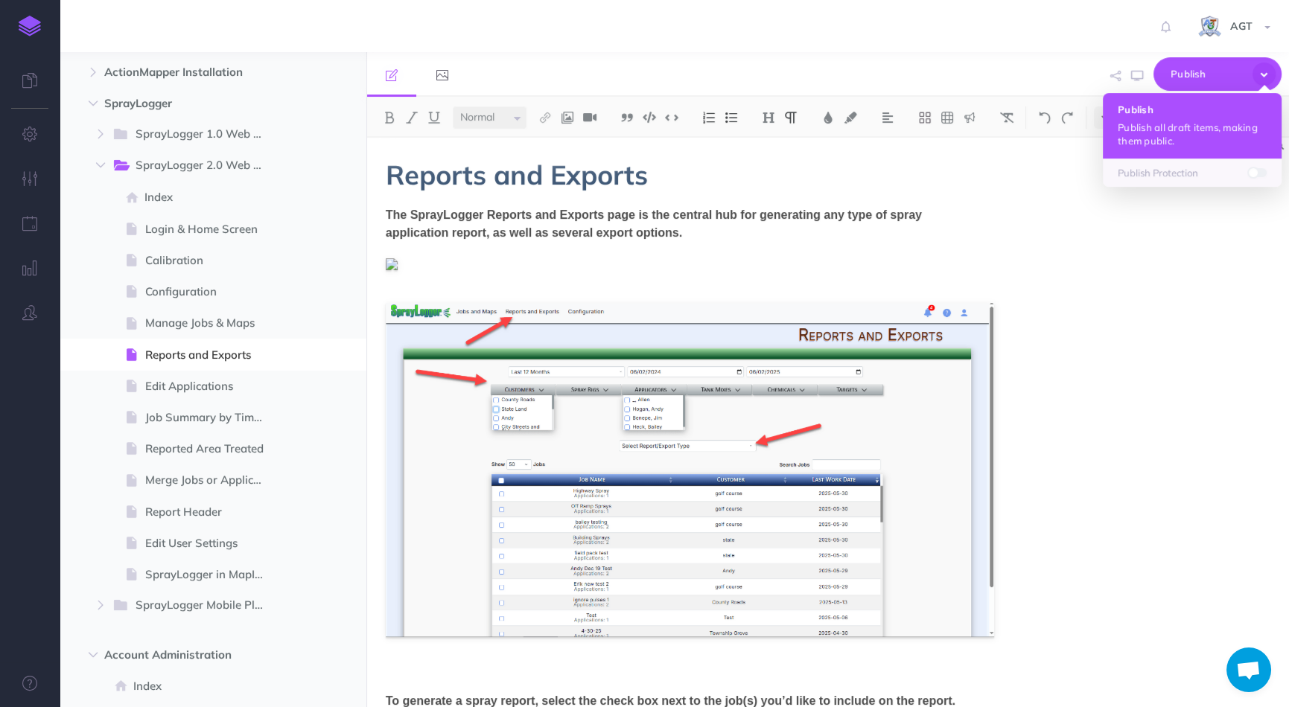
click at [1181, 132] on p "Publish all draft items, making them public." at bounding box center [1191, 134] width 149 height 27
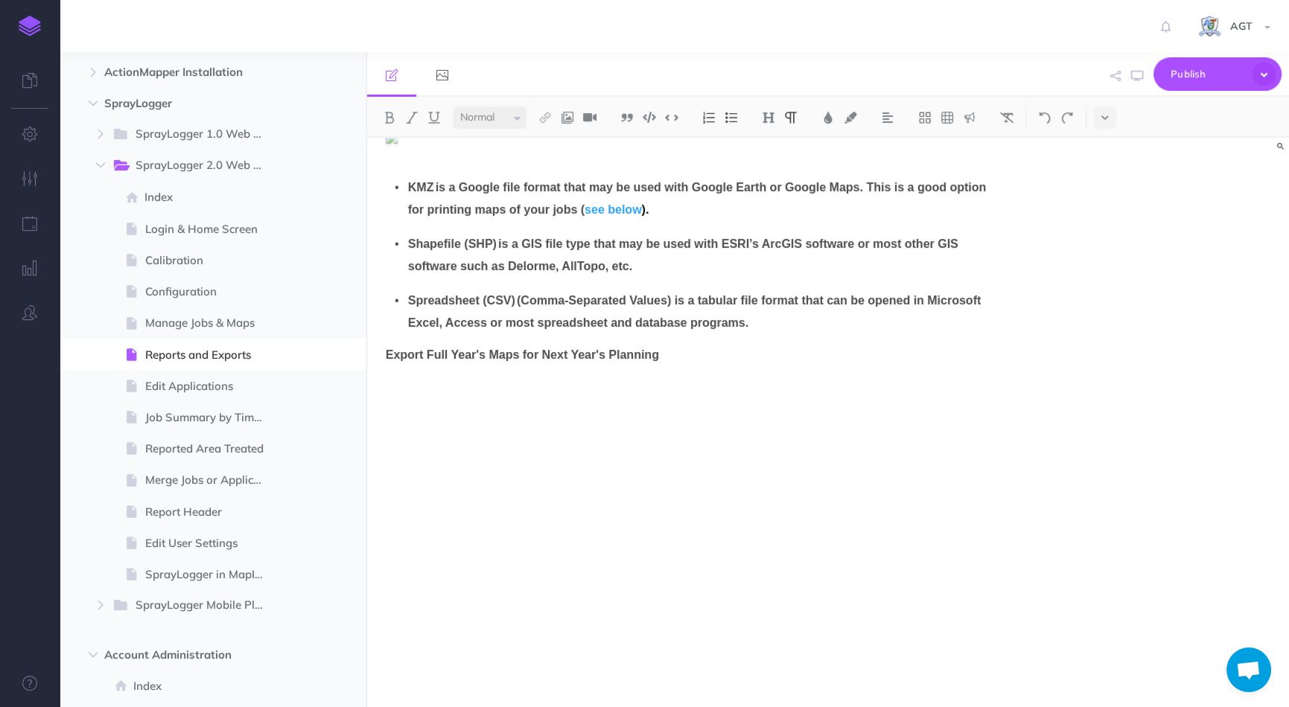
scroll to position [771, 0]
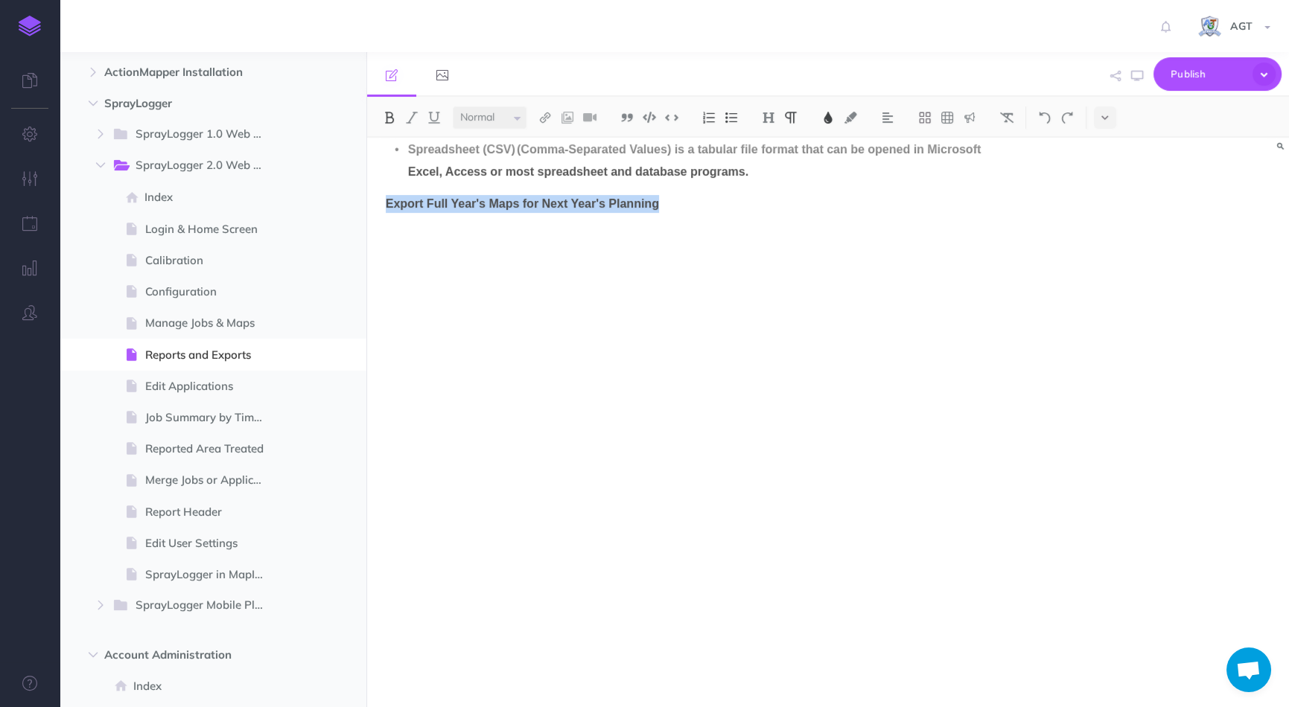
drag, startPoint x: 677, startPoint y: 204, endPoint x: 387, endPoint y: 205, distance: 289.6
click at [387, 205] on p "Export Full Year's Maps for Next Year's Planning" at bounding box center [690, 204] width 608 height 18
click at [768, 114] on img at bounding box center [768, 118] width 13 height 12
click at [770, 160] on button "H2" at bounding box center [768, 166] width 22 height 22
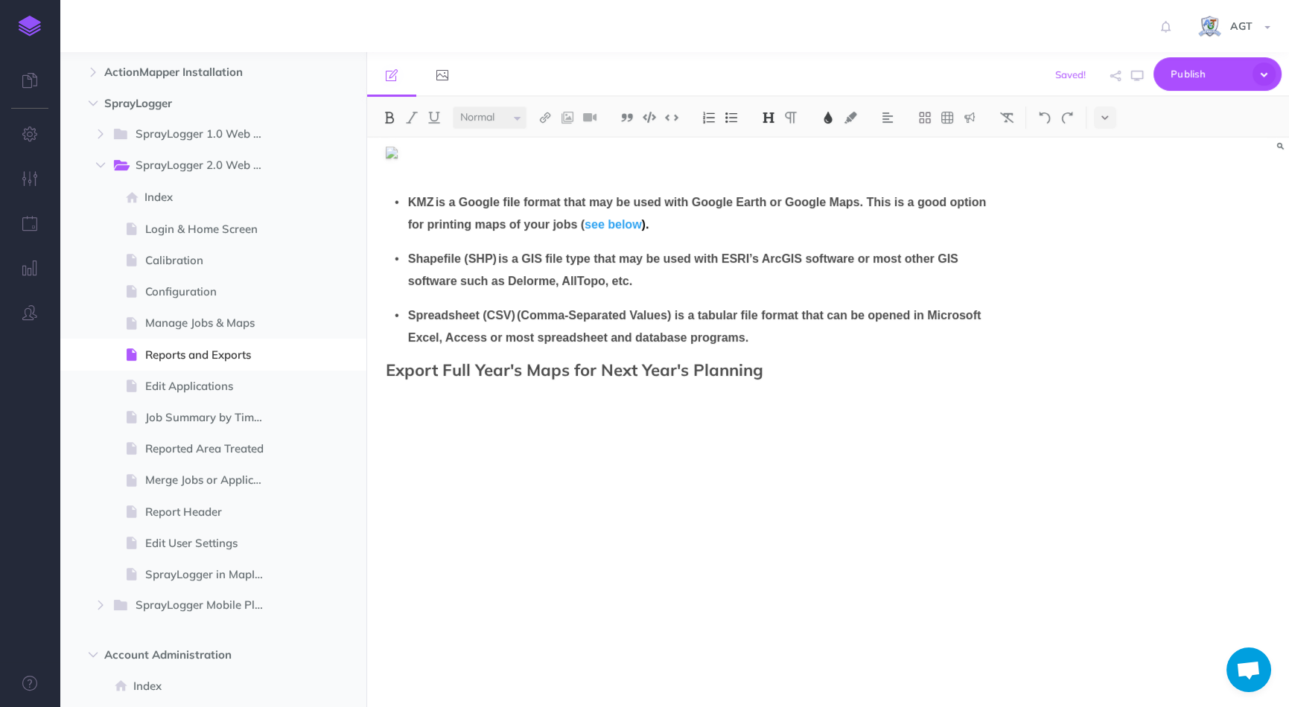
scroll to position [572, 0]
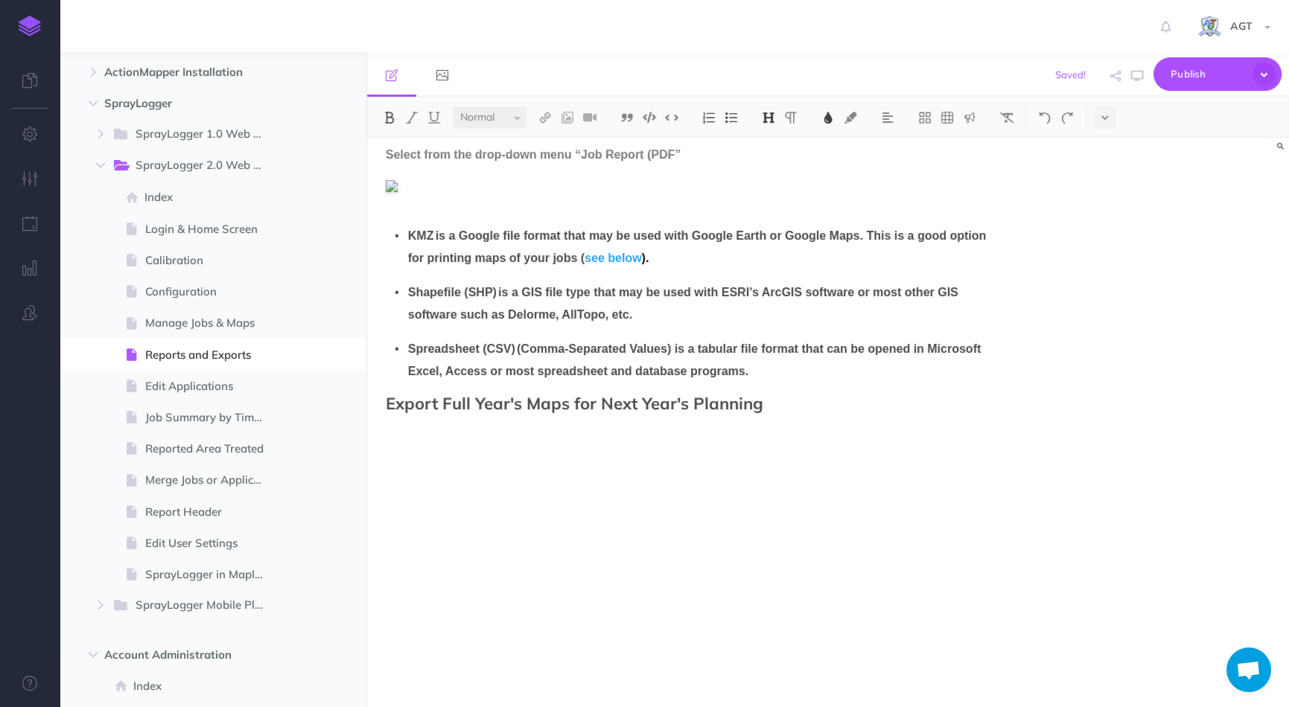
click at [1157, 409] on div "Reports and Exports The SprayLogger Reports and Exports page is the central hub…" at bounding box center [828, 423] width 922 height 570
click at [1187, 71] on span "Publish" at bounding box center [1207, 74] width 74 height 23
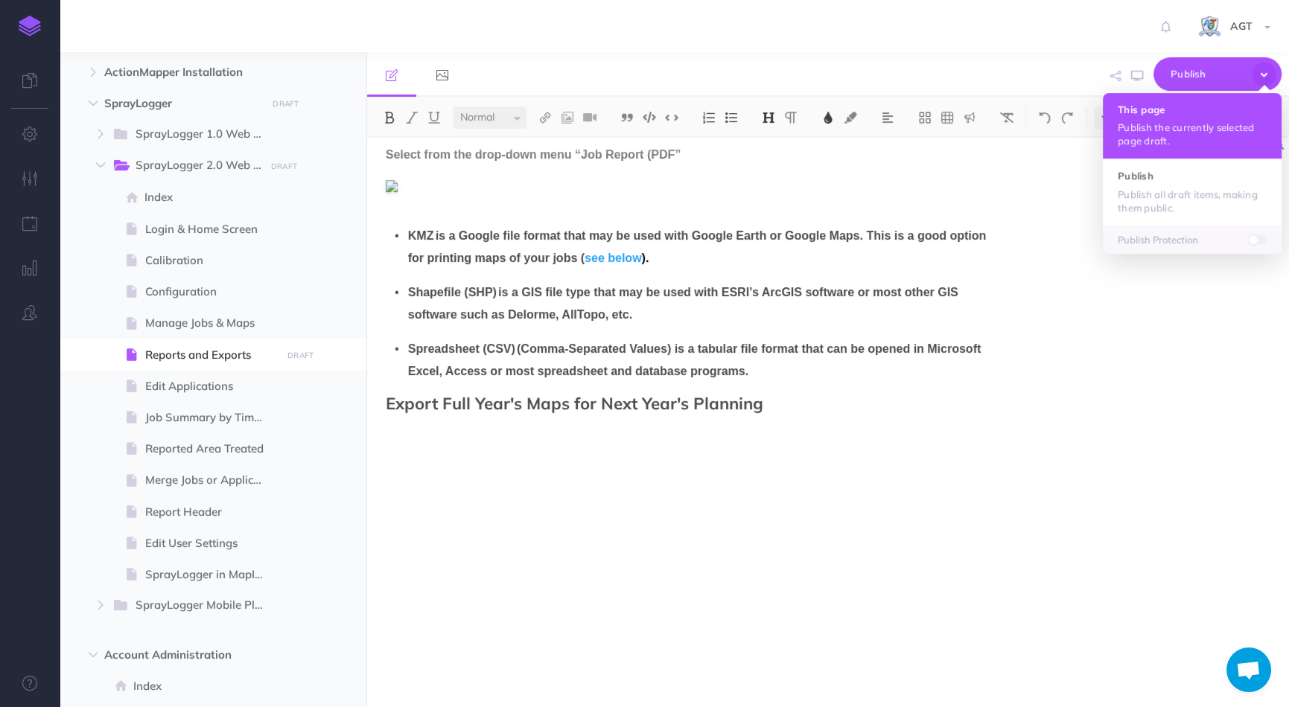
click at [1171, 129] on p "Publish the currently selected page draft." at bounding box center [1191, 134] width 149 height 27
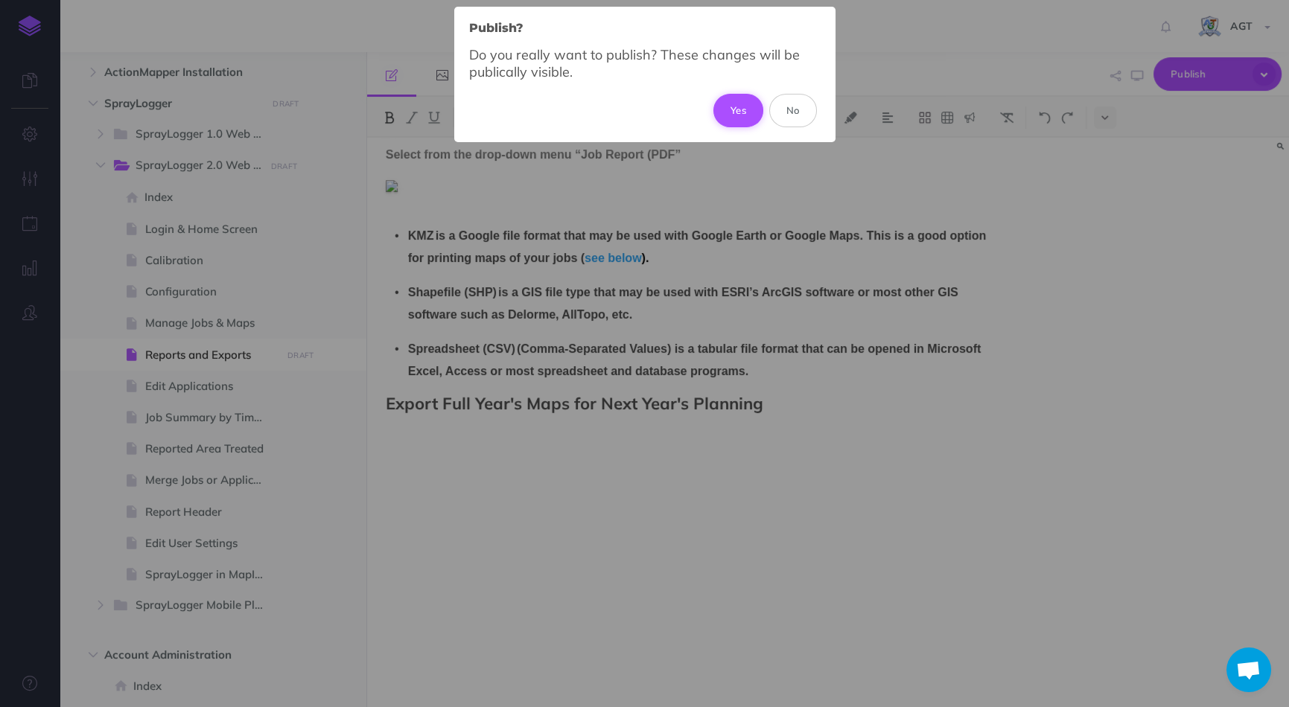
click at [743, 115] on button "Yes" at bounding box center [738, 110] width 50 height 33
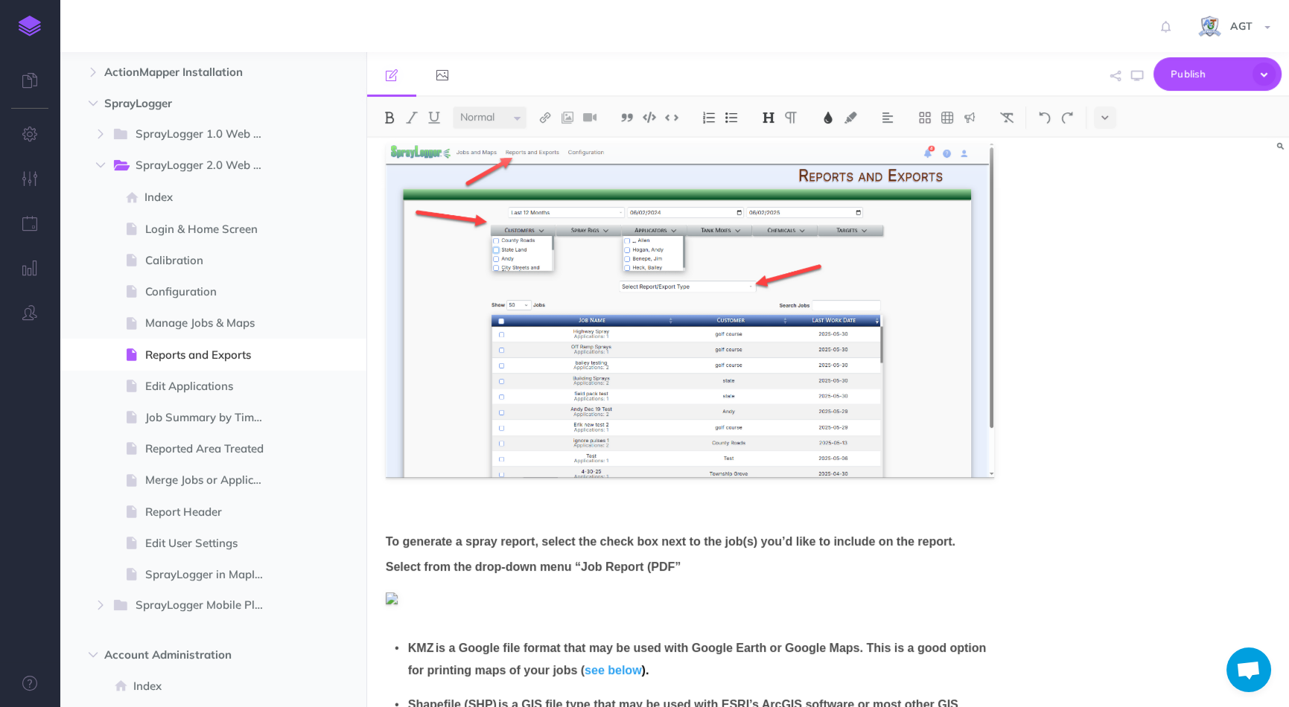
scroll to position [0, 0]
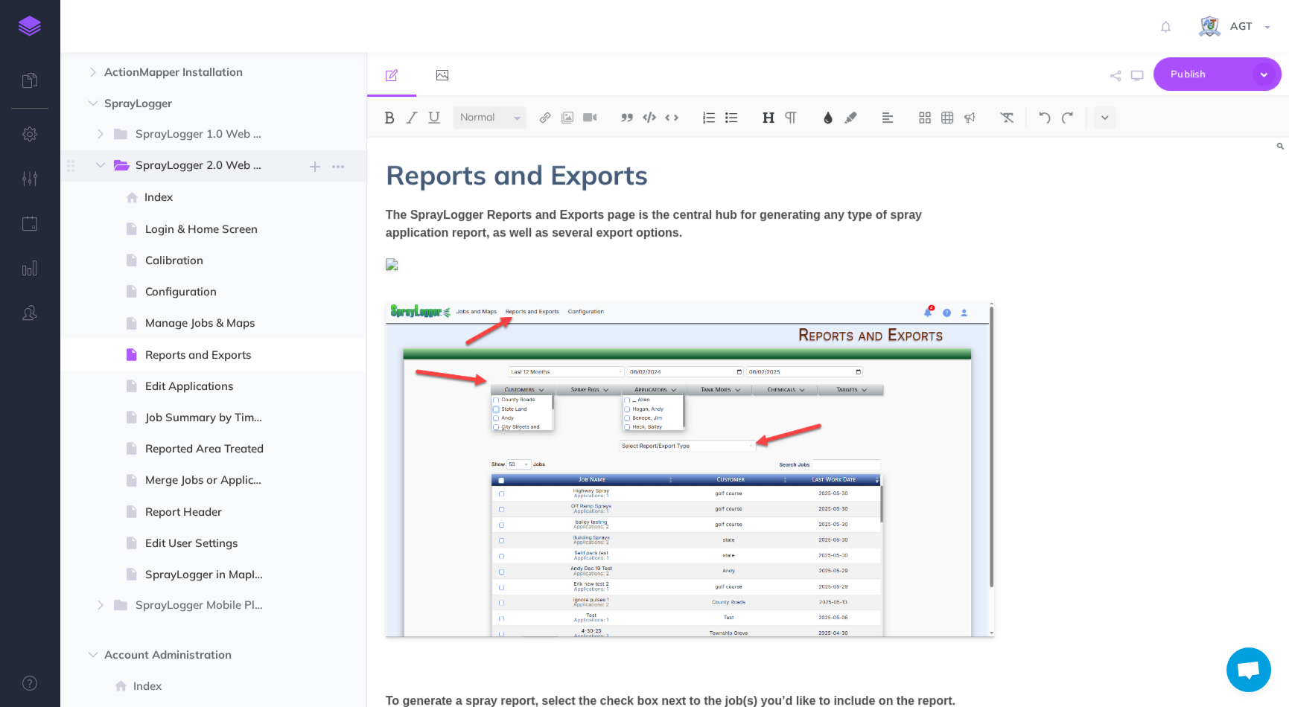
drag, startPoint x: 654, startPoint y: 179, endPoint x: 363, endPoint y: 170, distance: 290.5
click at [363, 170] on div "The AgTerra Academy Collapse all Expand all Expand to root folders [URL][DOMAIN…" at bounding box center [674, 379] width 1229 height 655
click at [771, 117] on img at bounding box center [768, 118] width 13 height 12
click at [770, 139] on button "H1" at bounding box center [768, 144] width 22 height 22
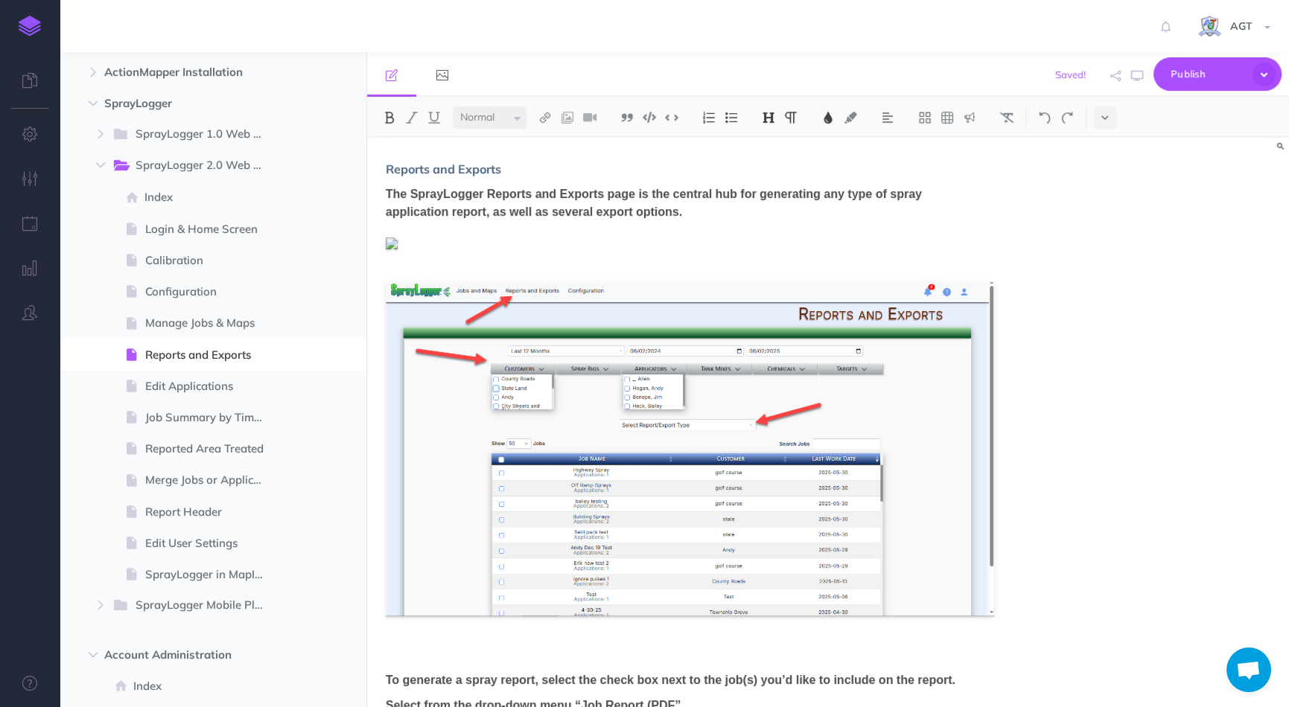
click at [773, 118] on img at bounding box center [768, 118] width 13 height 12
click at [768, 141] on button "H1" at bounding box center [768, 144] width 22 height 22
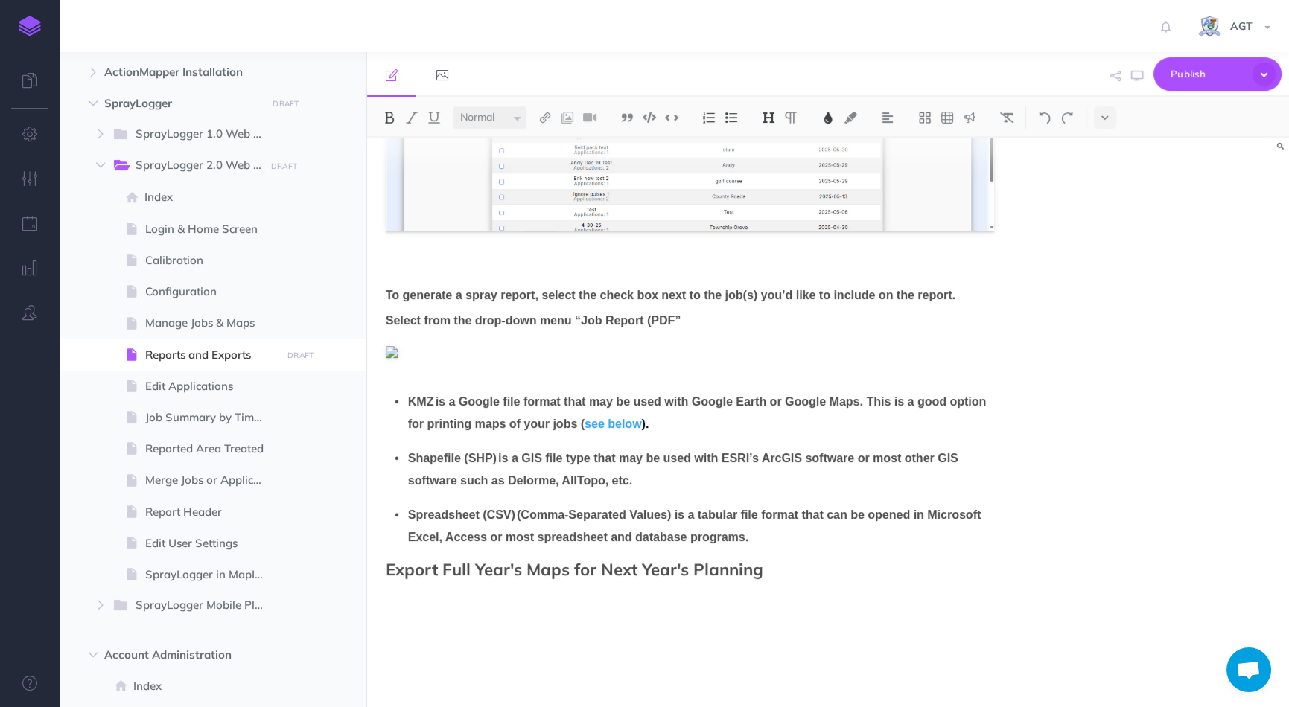
scroll to position [774, 0]
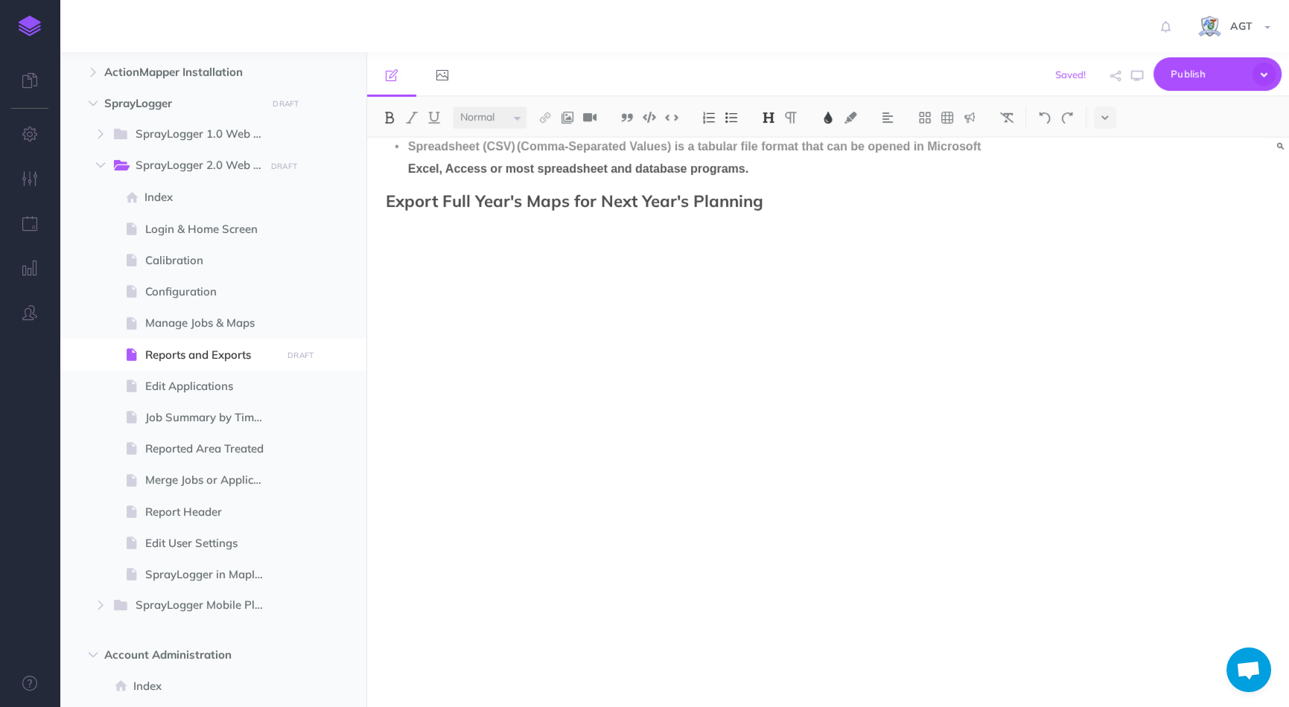
click at [666, 200] on span "Export Full Year's Maps for Next Year's Planning" at bounding box center [574, 201] width 377 height 21
drag, startPoint x: 779, startPoint y: 205, endPoint x: 388, endPoint y: 195, distance: 391.7
click at [388, 195] on h2 "Export Full Year's Maps for Next Year's Planning" at bounding box center [690, 201] width 608 height 18
click at [773, 112] on img at bounding box center [768, 118] width 13 height 12
click at [773, 166] on button "H2" at bounding box center [768, 166] width 22 height 22
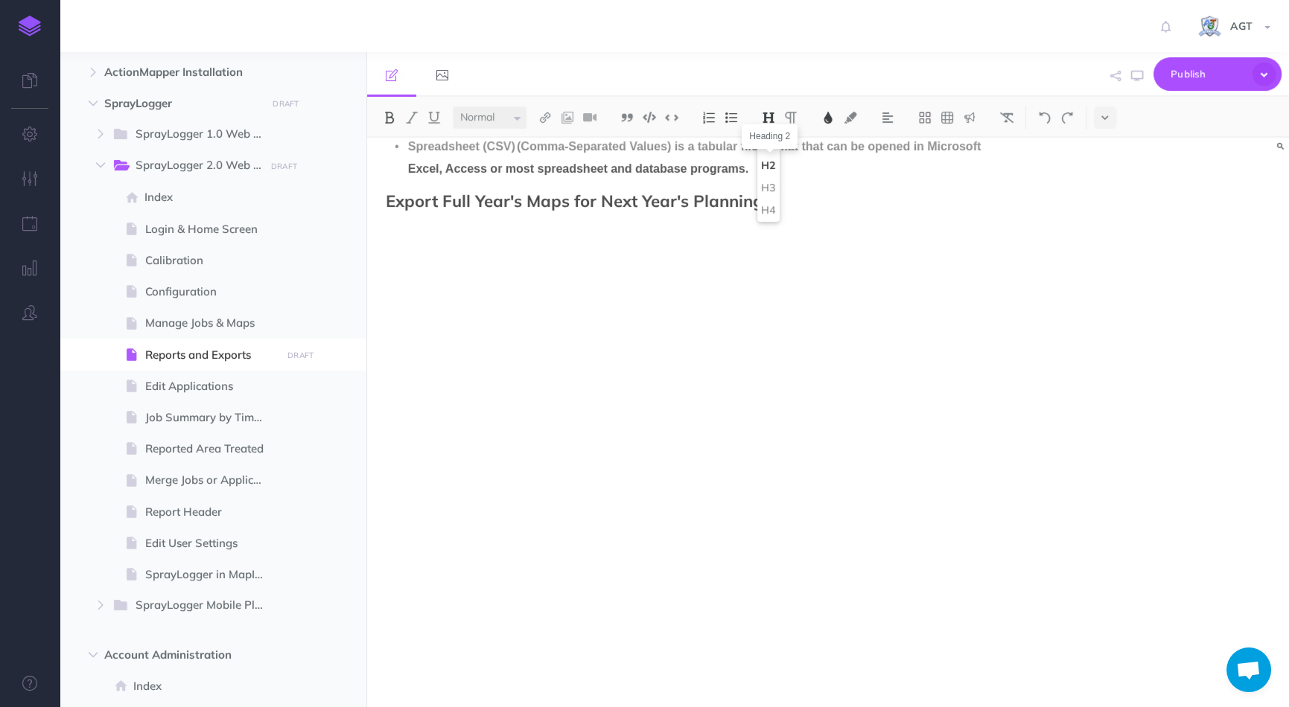
scroll to position [0, 0]
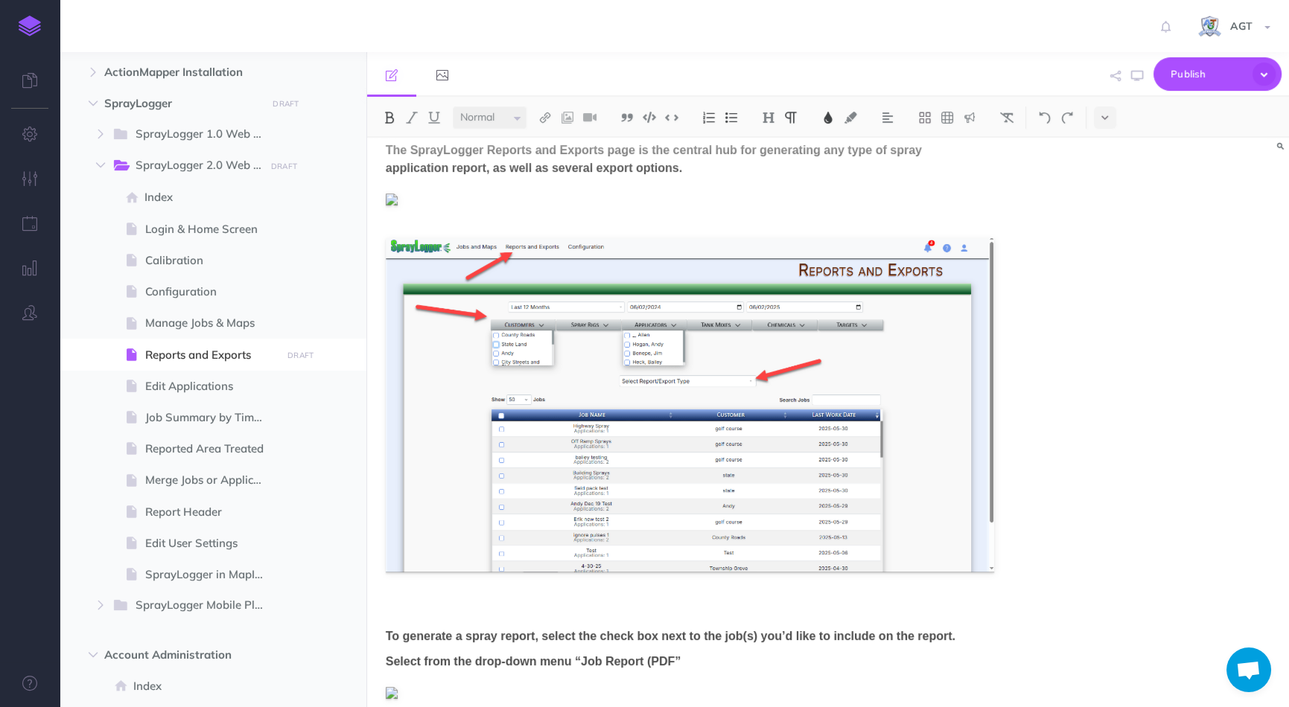
click at [1103, 261] on div "Reports and Exports The SprayLogger Reports and Exports page is the central hub…" at bounding box center [828, 423] width 922 height 570
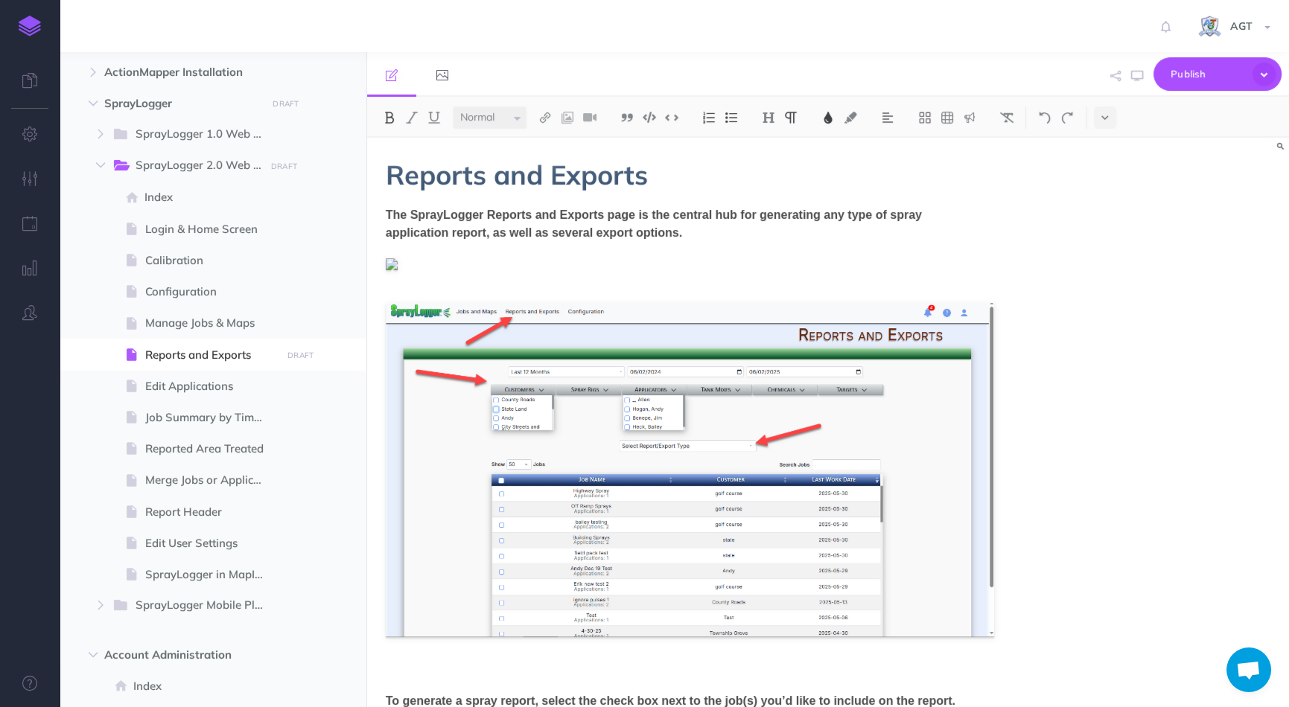
scroll to position [406, 0]
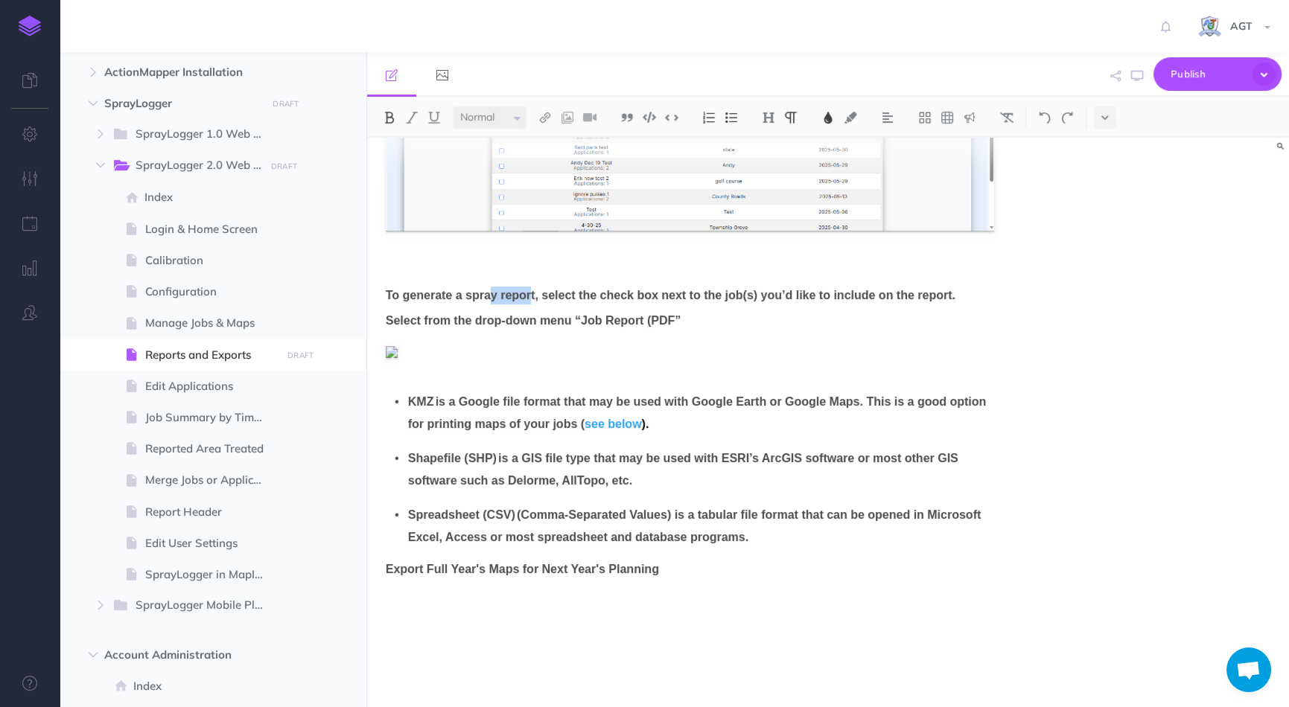
drag, startPoint x: 540, startPoint y: 293, endPoint x: 495, endPoint y: 301, distance: 46.1
click at [495, 301] on span "To generate a spray report, select the check box next to the job(s) you’d like …" at bounding box center [671, 295] width 570 height 13
drag, startPoint x: 543, startPoint y: 294, endPoint x: 404, endPoint y: 299, distance: 138.6
click at [404, 299] on span "To generate a spray report, select the check box next to the job(s) you’d like …" at bounding box center [671, 295] width 570 height 13
click at [767, 109] on button at bounding box center [768, 117] width 22 height 22
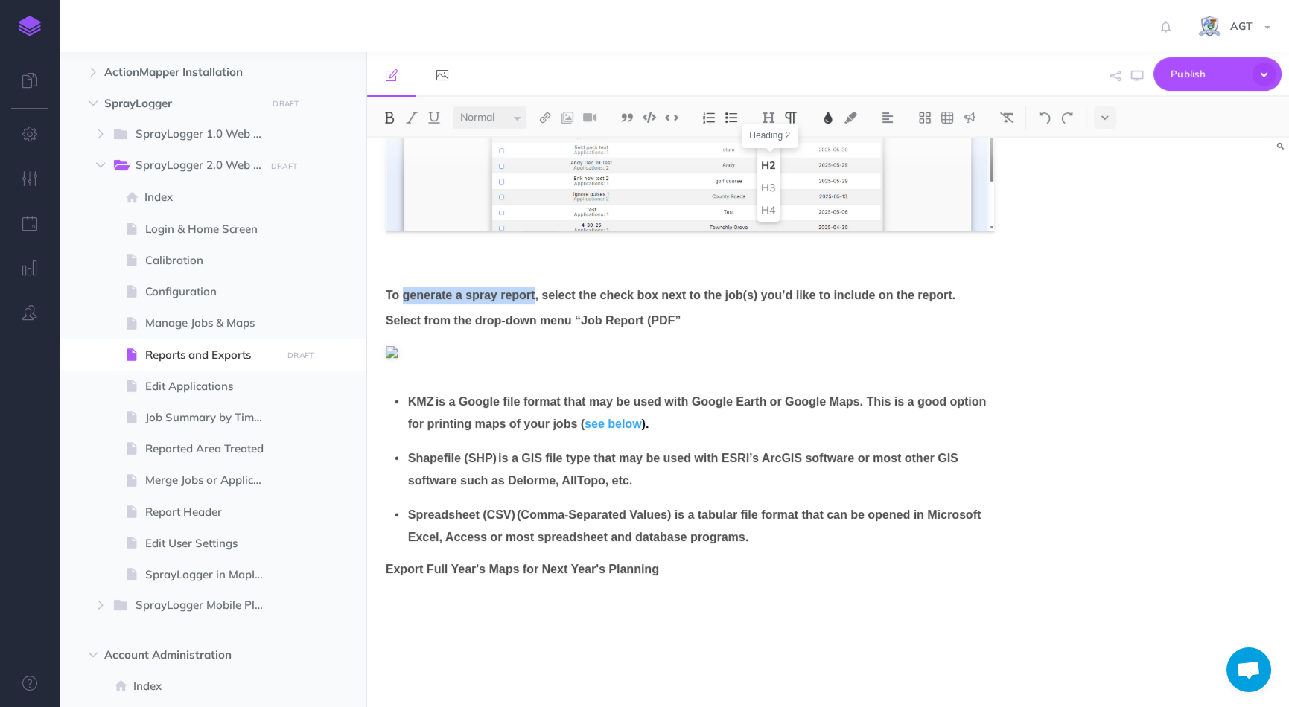
click at [769, 163] on button "H2" at bounding box center [768, 166] width 22 height 22
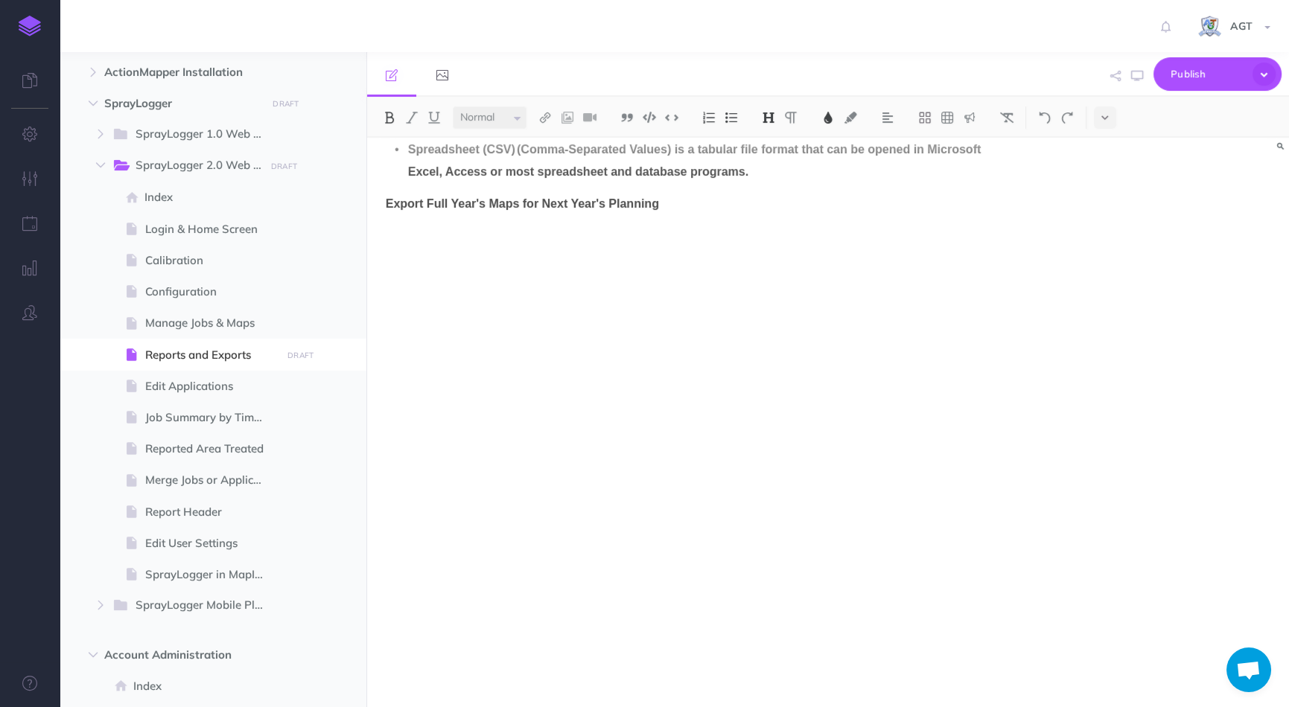
scroll to position [593, 0]
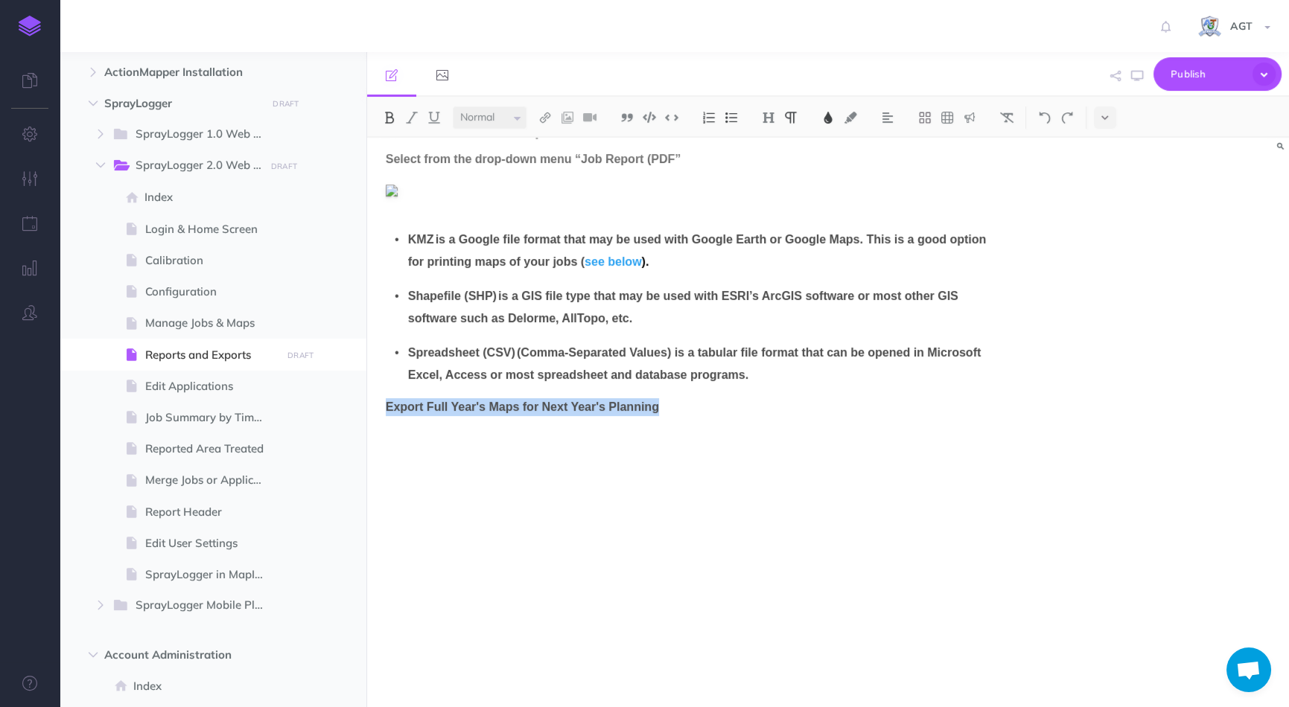
drag, startPoint x: 692, startPoint y: 413, endPoint x: 387, endPoint y: 409, distance: 304.5
click at [387, 409] on p "Export Full Year's Maps for Next Year's Planning" at bounding box center [690, 407] width 608 height 18
click at [765, 117] on img at bounding box center [768, 118] width 13 height 12
click at [771, 156] on button "H2" at bounding box center [768, 166] width 22 height 22
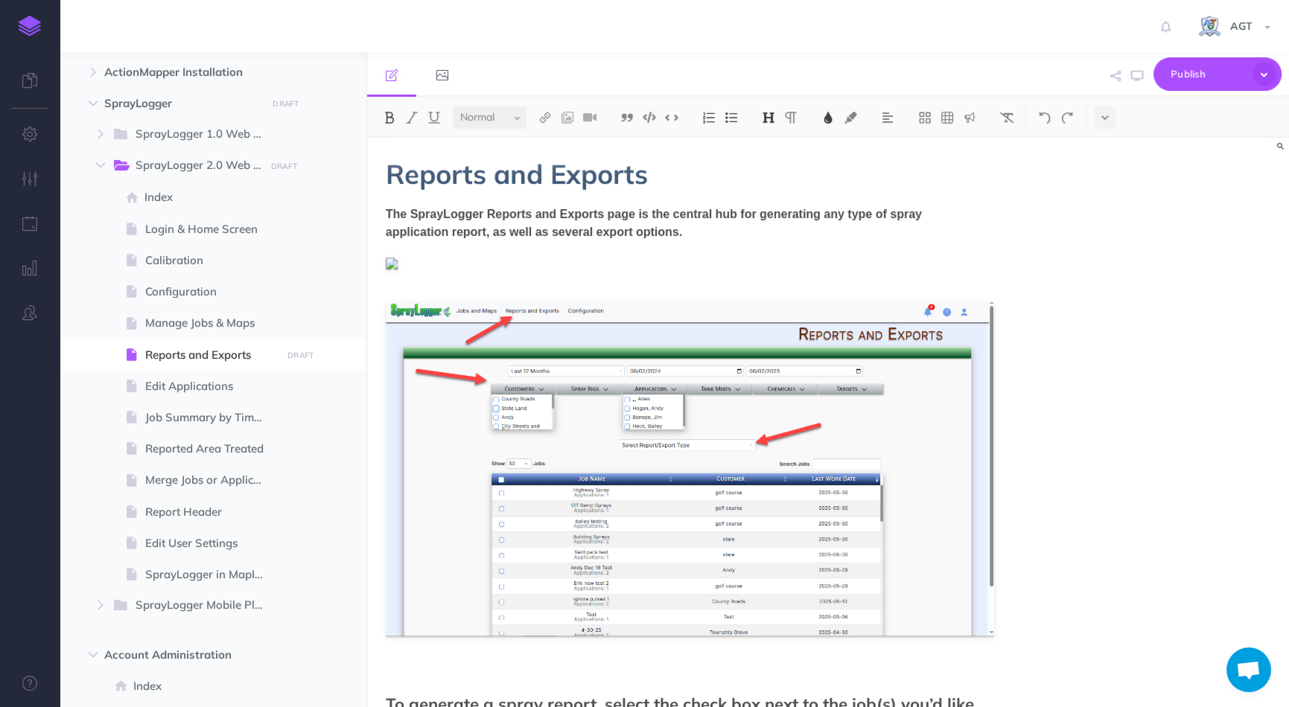
scroll to position [0, 0]
click at [1183, 71] on span "Publish" at bounding box center [1207, 74] width 74 height 23
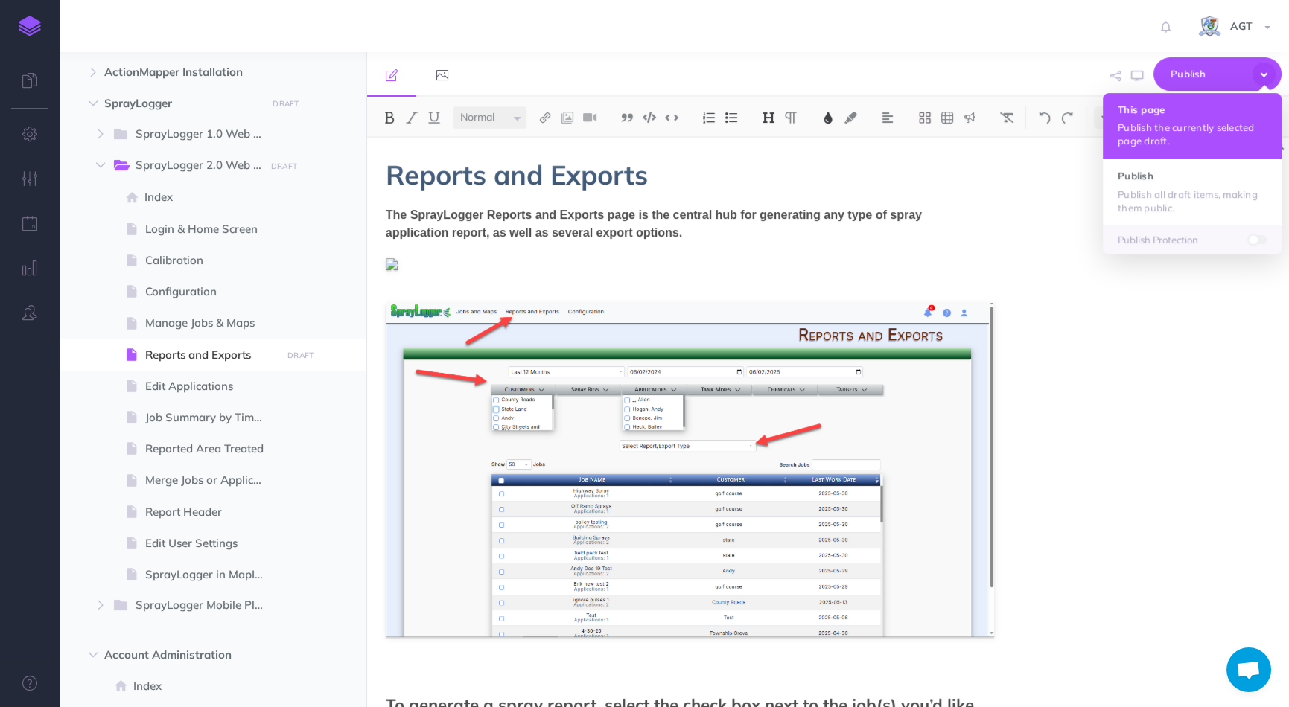
click at [1154, 130] on p "Publish the currently selected page draft." at bounding box center [1191, 134] width 149 height 27
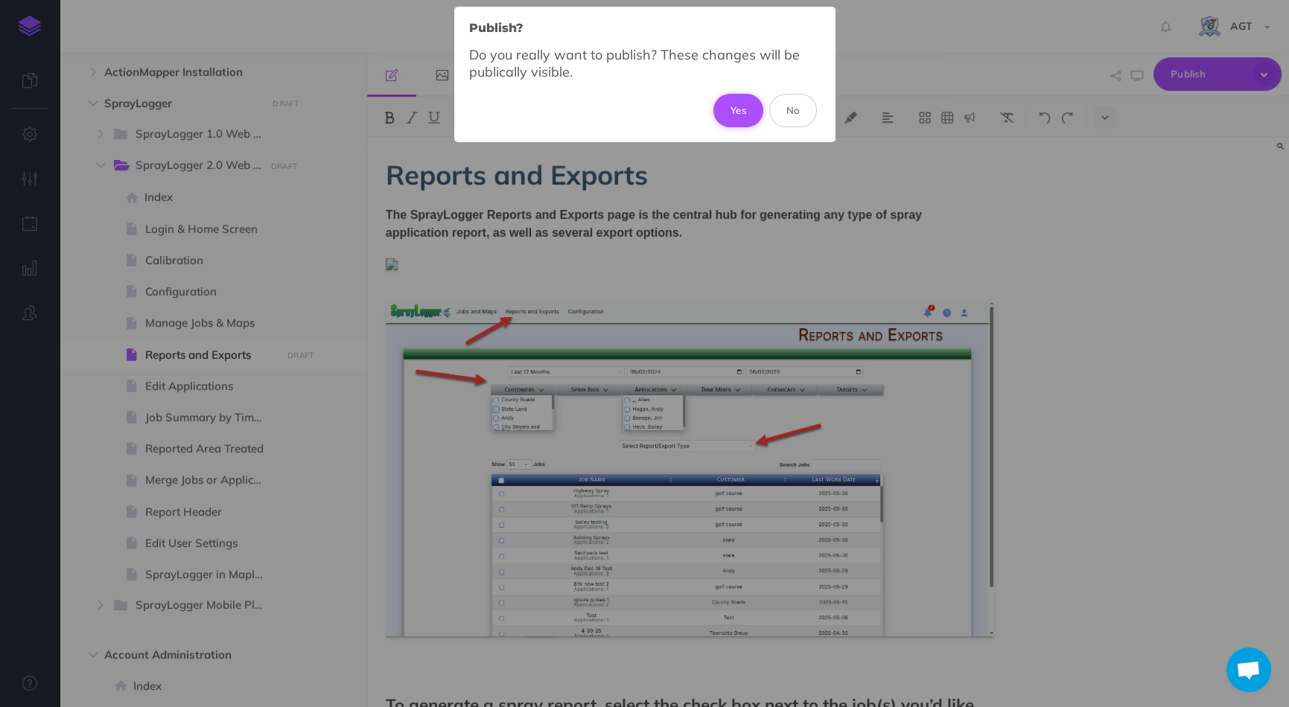
click at [746, 107] on button "Yes" at bounding box center [738, 110] width 50 height 33
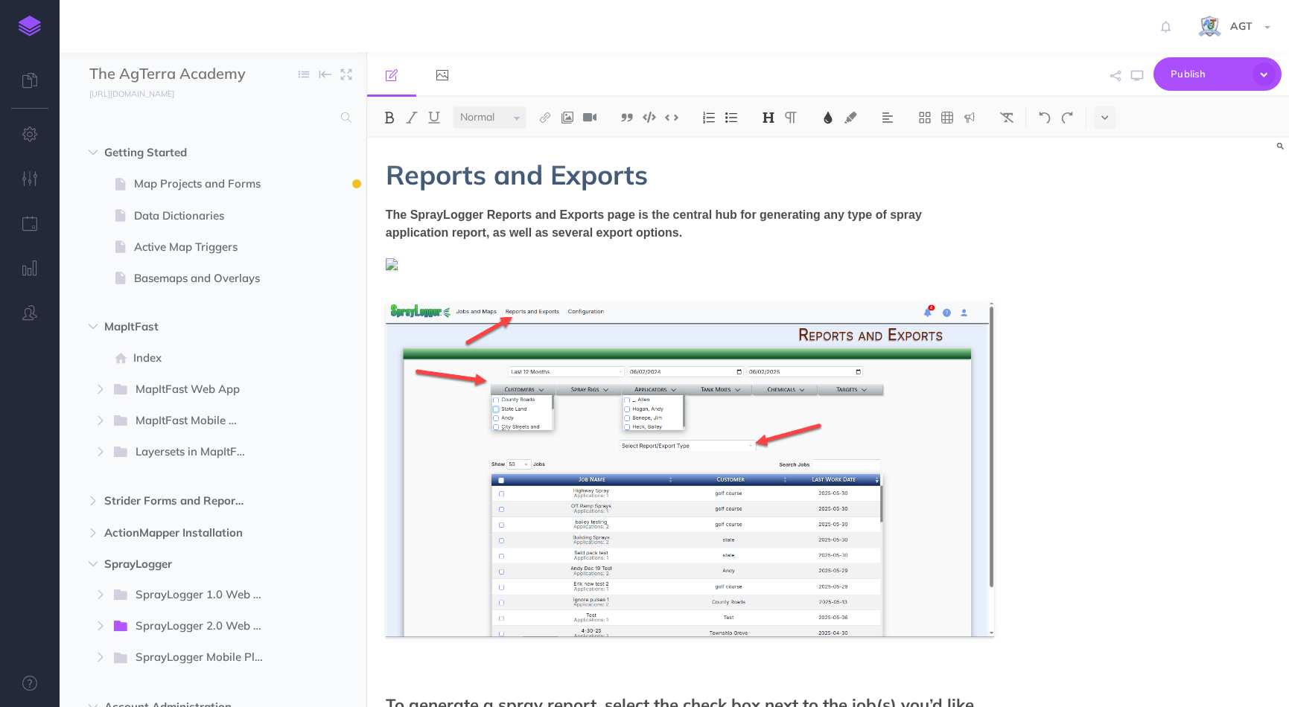
select select "null"
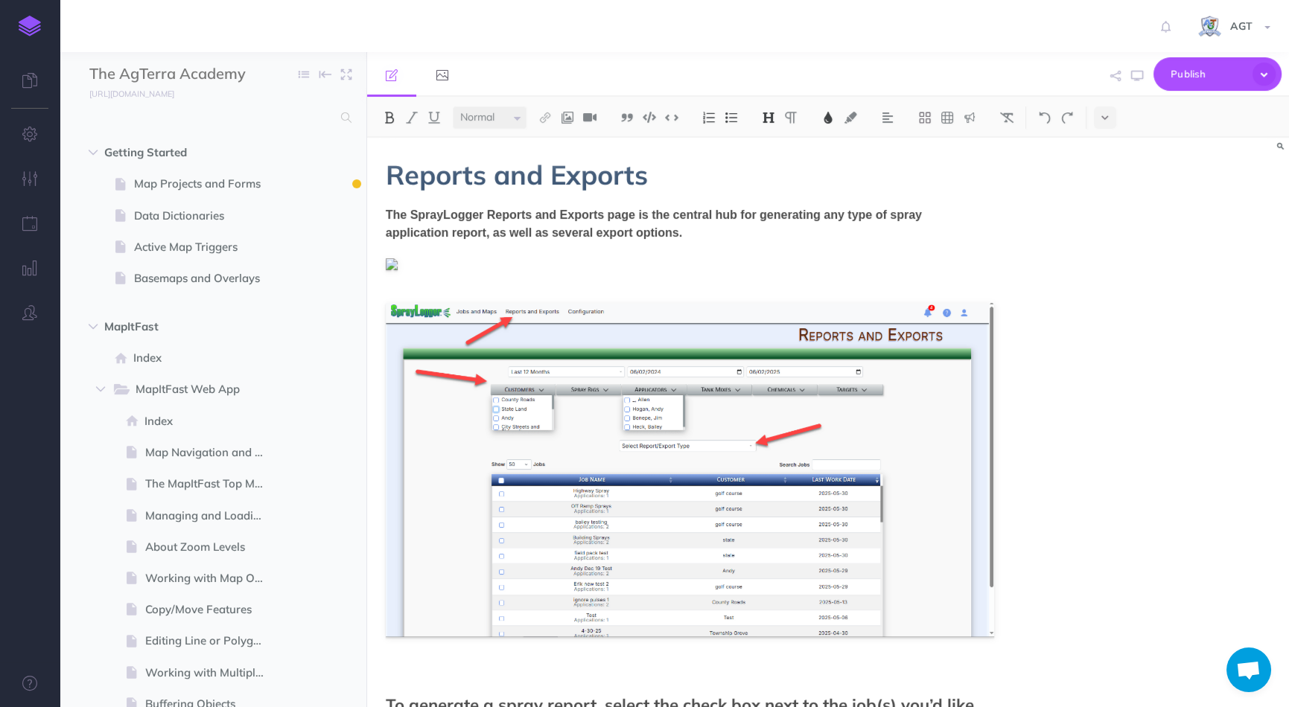
scroll to position [406, 0]
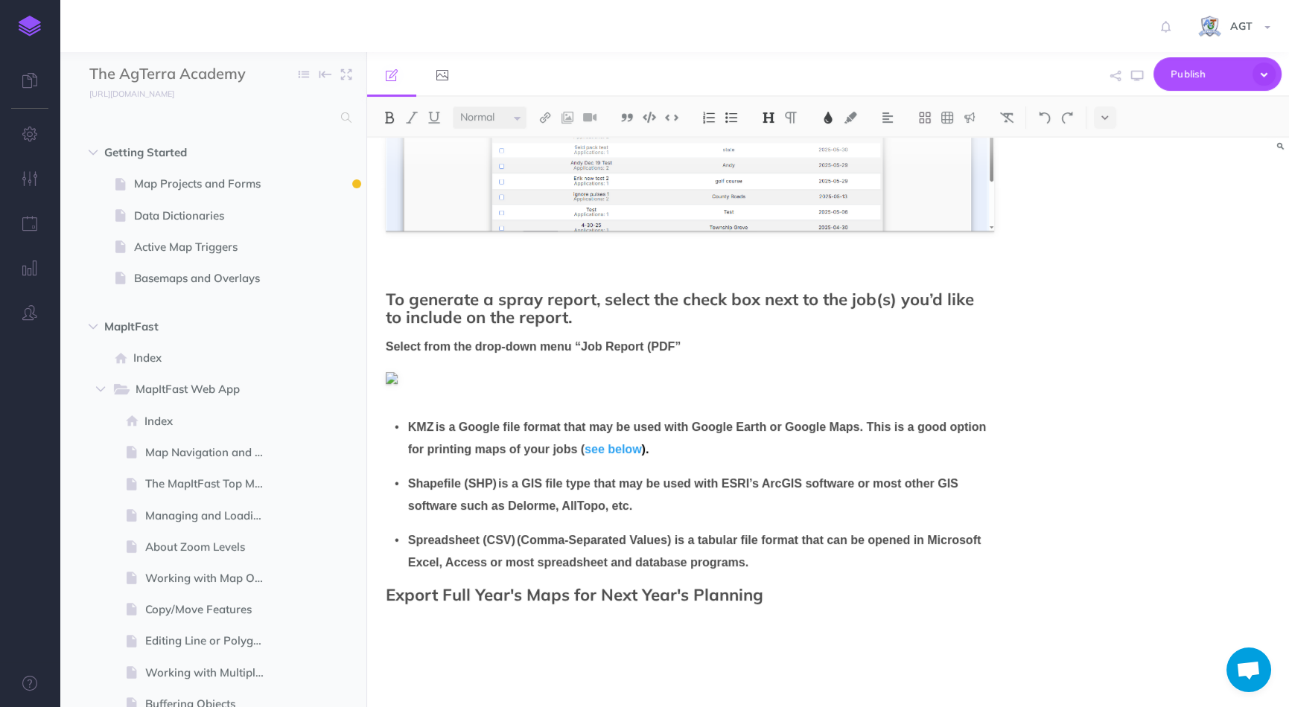
drag, startPoint x: 568, startPoint y: 313, endPoint x: 378, endPoint y: 295, distance: 190.7
click at [378, 295] on div "Reports and Exports The SprayLogger Reports and Exports page is the central hub…" at bounding box center [689, 417] width 645 height 1371
click at [770, 112] on img at bounding box center [768, 118] width 13 height 12
click at [768, 163] on button "H2" at bounding box center [768, 166] width 22 height 22
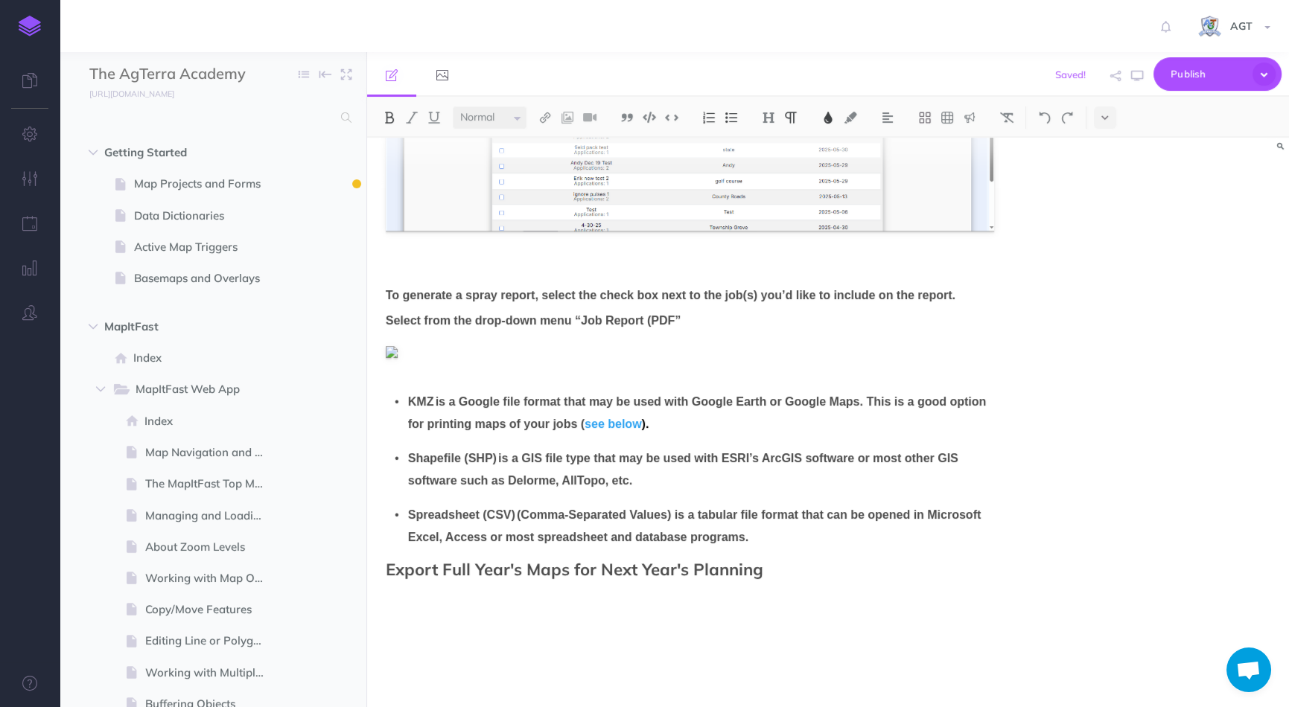
click at [586, 348] on figure at bounding box center [690, 352] width 608 height 18
click at [387, 278] on div "The SprayLogger Reports and Exports page is the central hub for generating any …" at bounding box center [690, 398] width 608 height 1197
click at [383, 293] on div "Reports and Exports The SprayLogger Reports and Exports page is the central hub…" at bounding box center [689, 405] width 645 height 1346
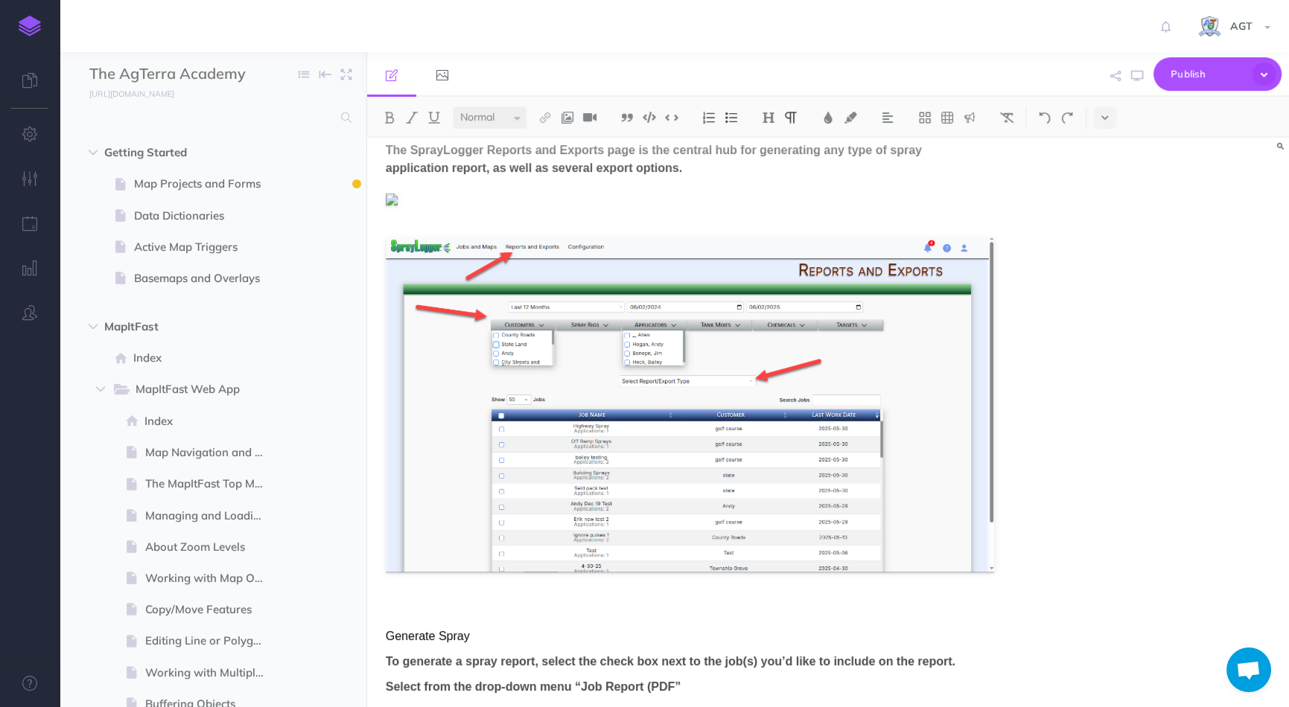
scroll to position [0, 0]
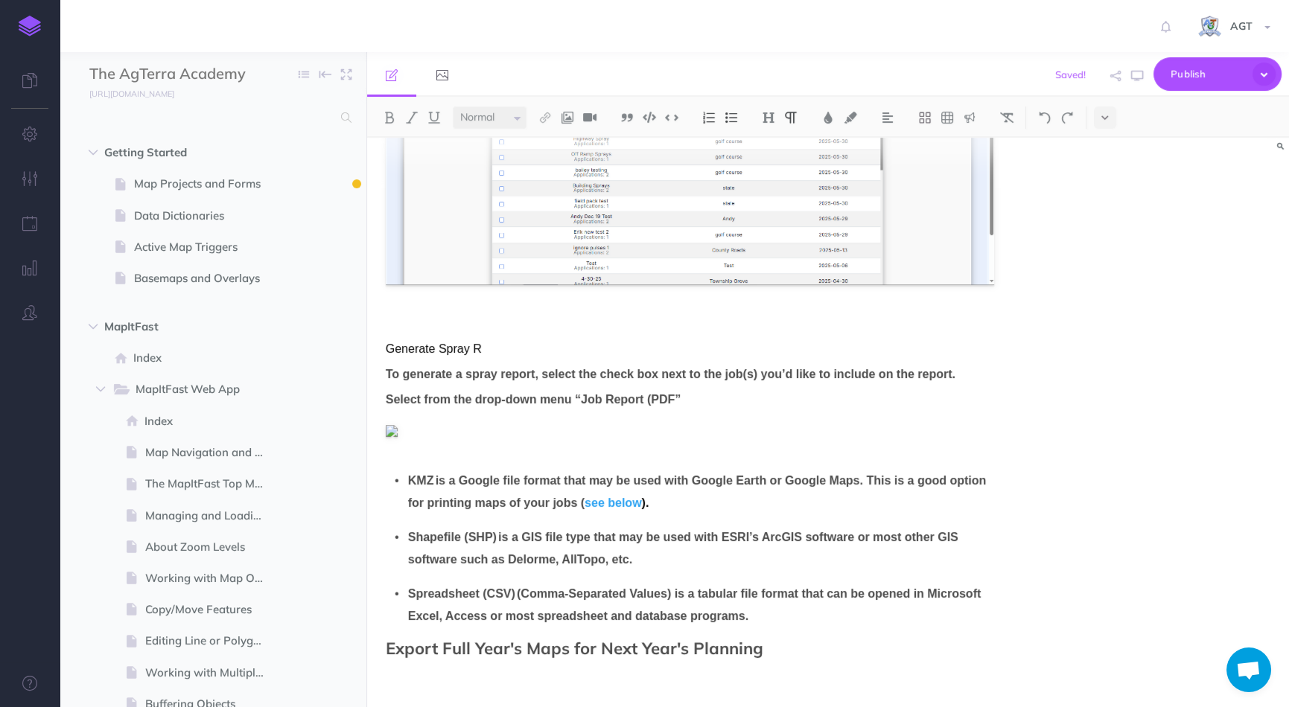
click at [539, 354] on p "Generate Spray R" at bounding box center [690, 349] width 608 height 18
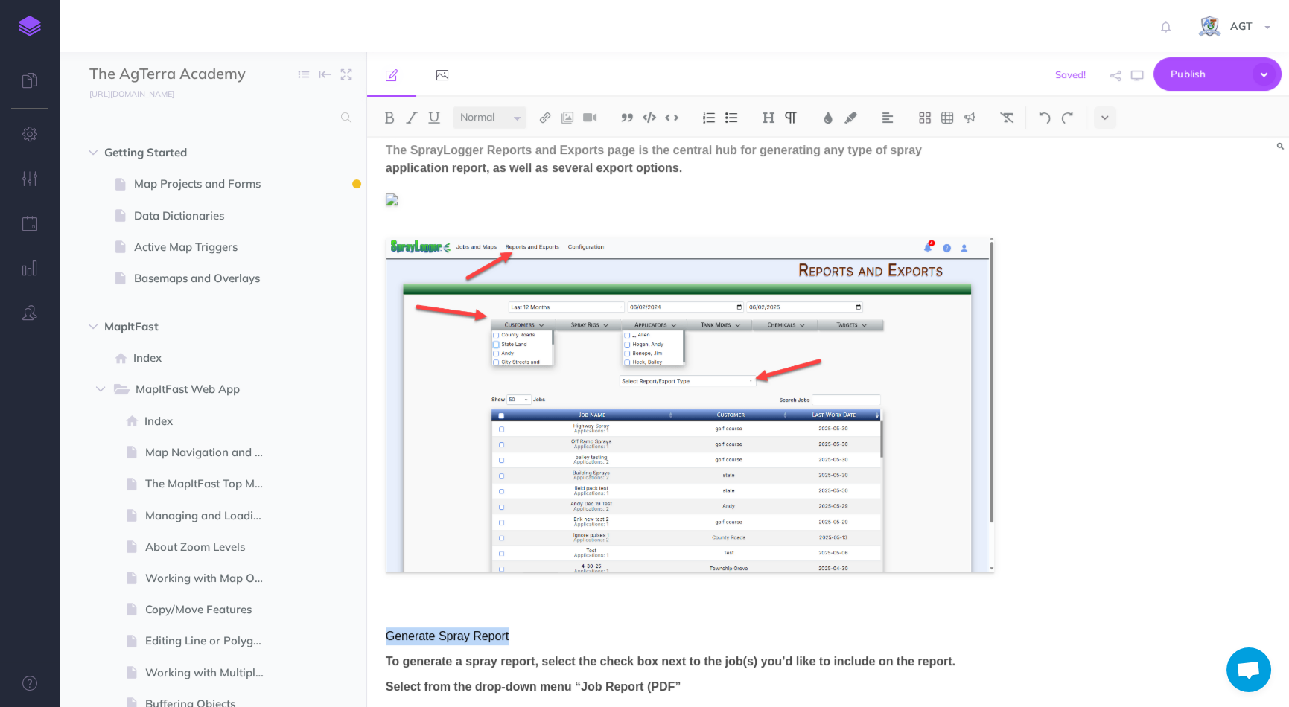
drag, startPoint x: 521, startPoint y: 639, endPoint x: 383, endPoint y: 632, distance: 137.9
click at [773, 118] on img at bounding box center [768, 118] width 13 height 12
click at [769, 164] on button "H2" at bounding box center [768, 166] width 22 height 22
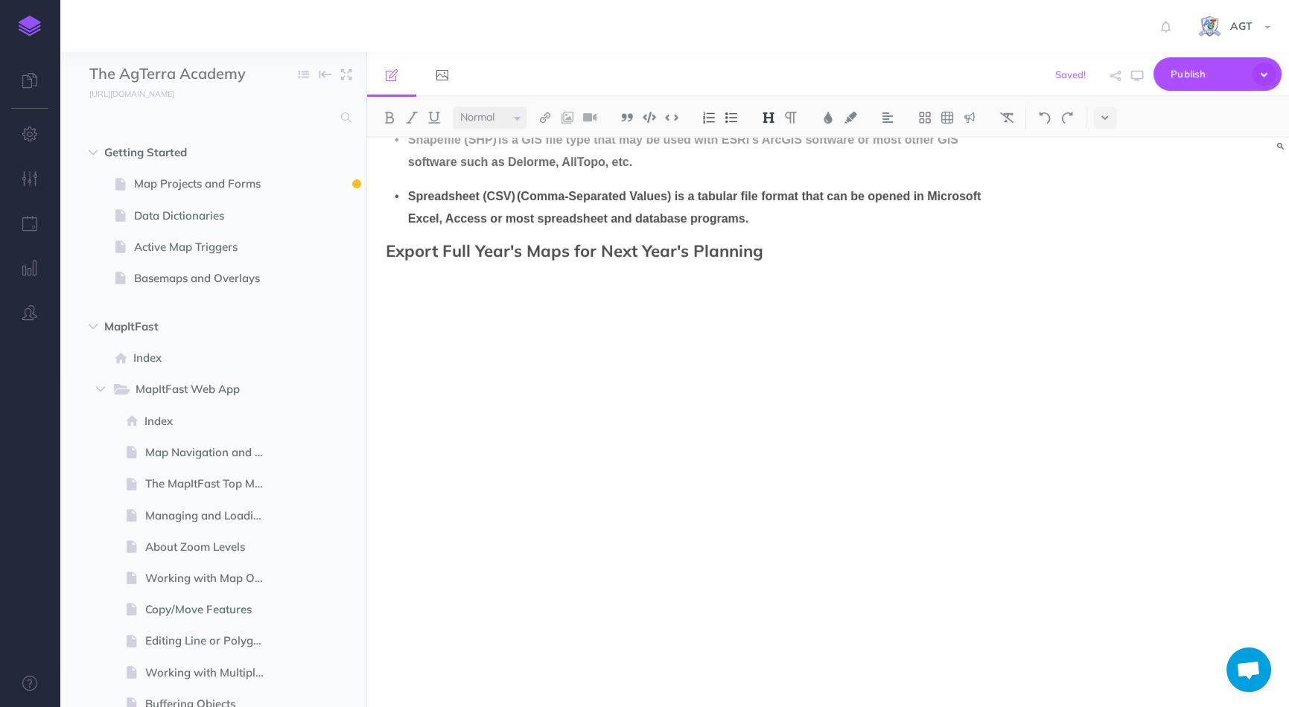
click at [779, 194] on span "Spreadsheet (CSV) (Comma-Separated Values) is a tabular file format that can be…" at bounding box center [694, 207] width 573 height 35
click at [1184, 69] on span "Publish" at bounding box center [1207, 74] width 74 height 23
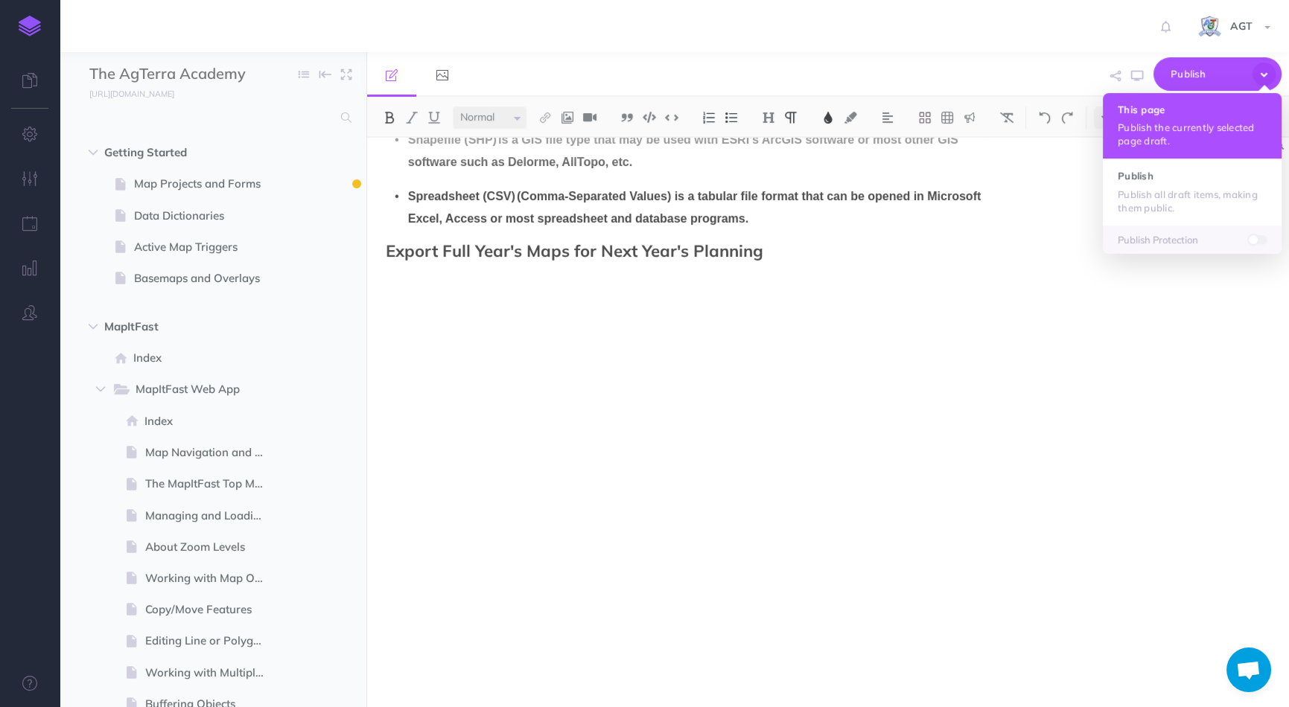
click at [1194, 129] on p "Publish the currently selected page draft." at bounding box center [1191, 134] width 149 height 27
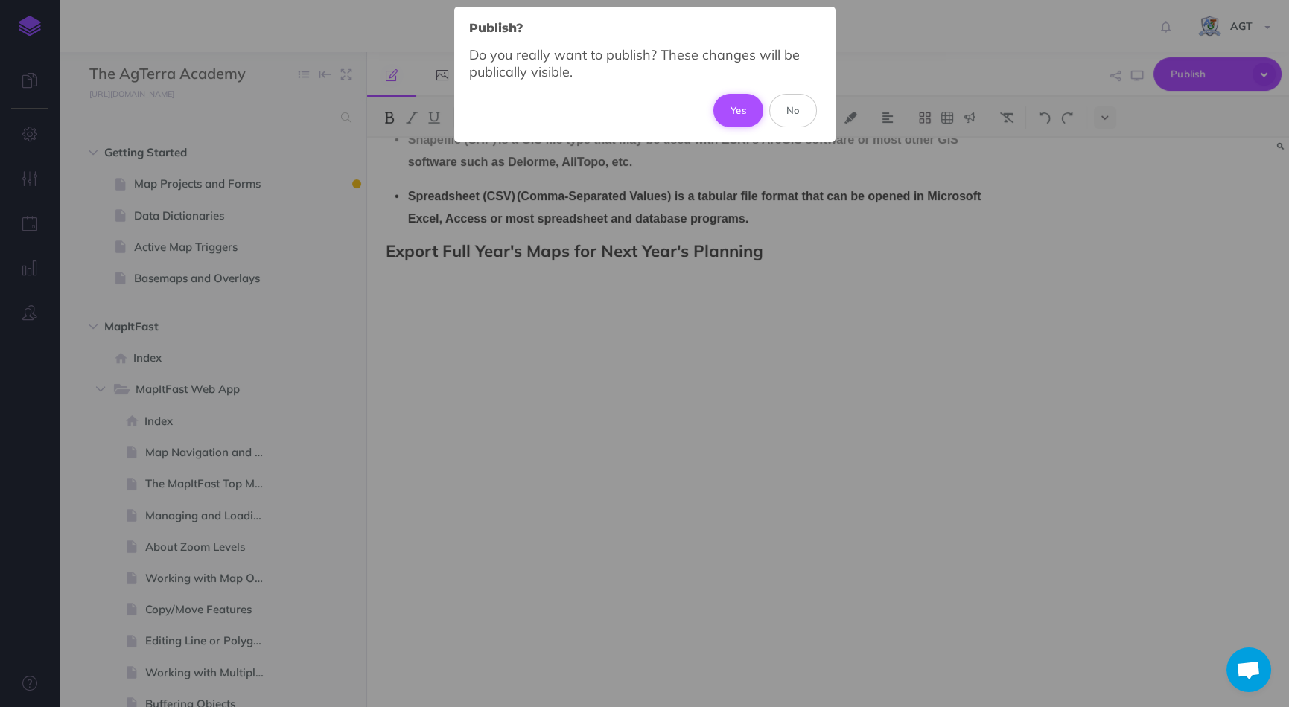
click at [741, 108] on button "Yes" at bounding box center [738, 110] width 50 height 33
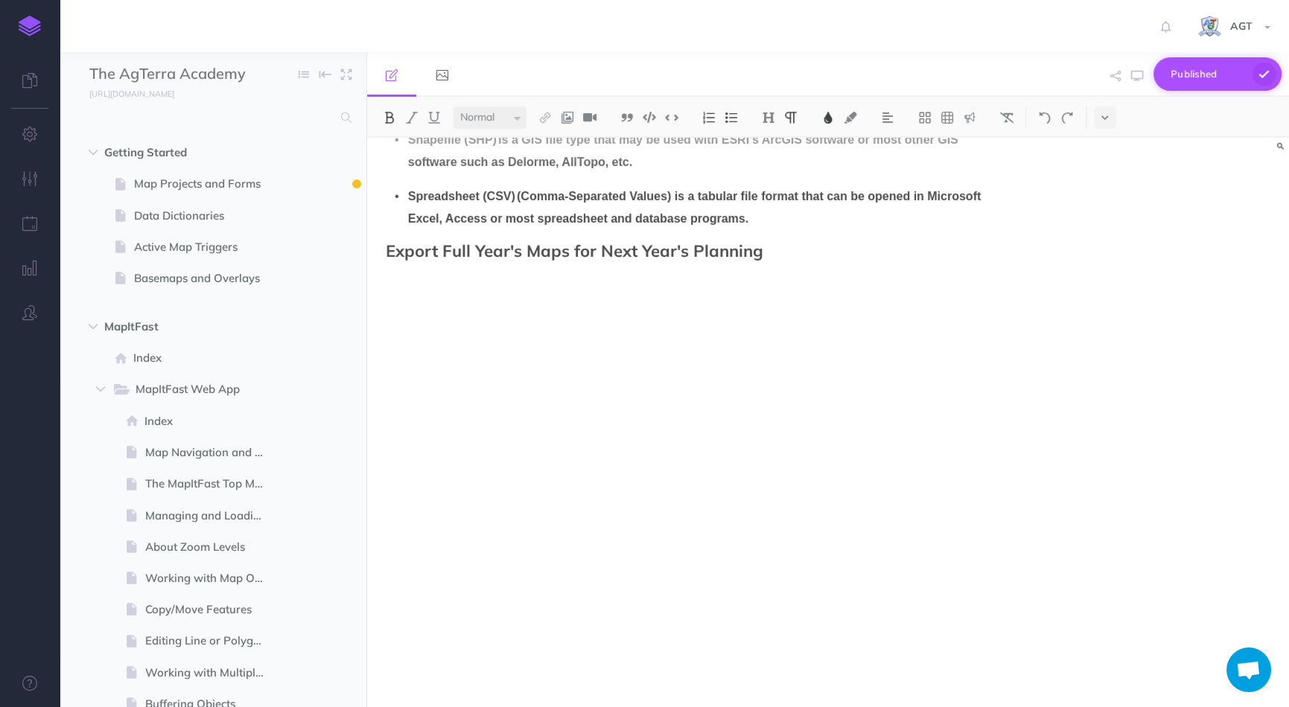
click at [1210, 77] on span "Published" at bounding box center [1207, 74] width 74 height 23
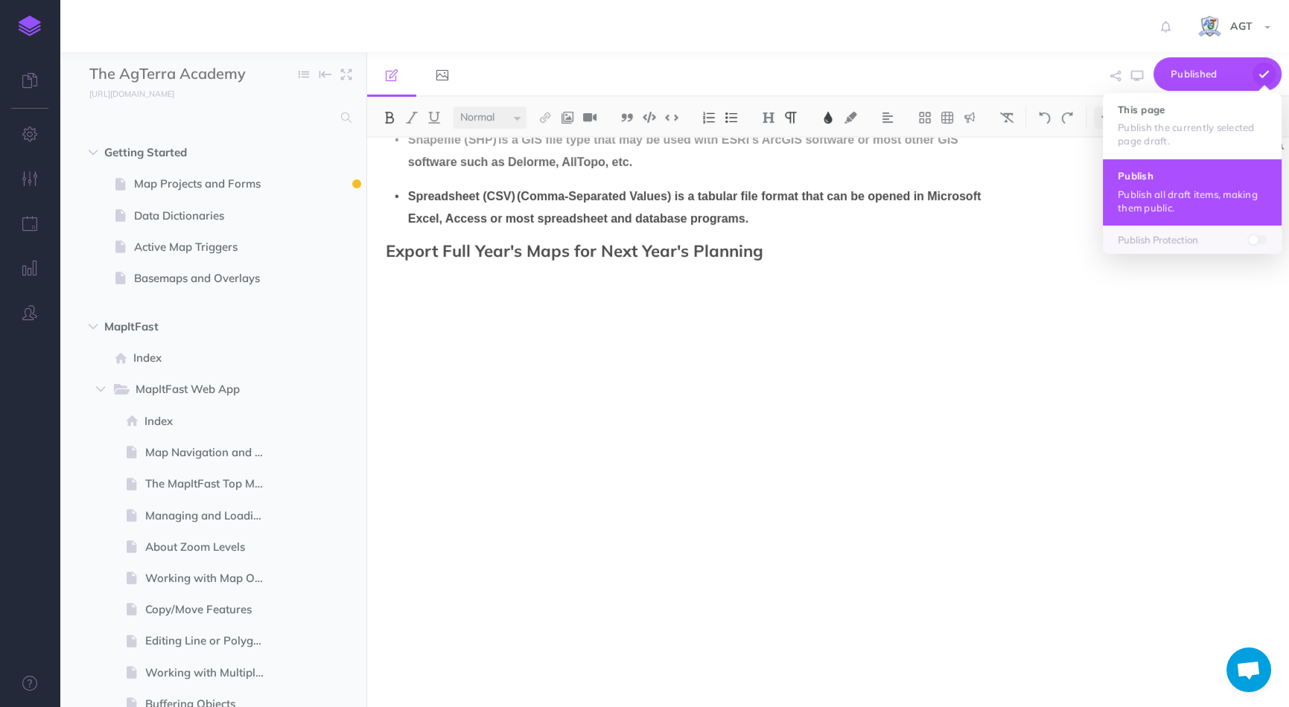
click at [1206, 188] on p "Publish all draft items, making them public." at bounding box center [1191, 201] width 149 height 27
